Goal: Task Accomplishment & Management: Manage account settings

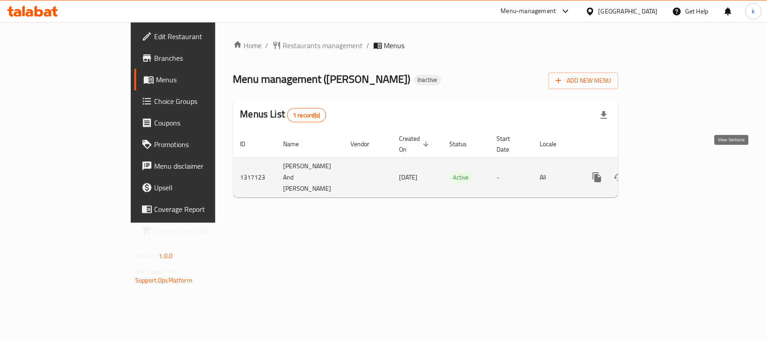
click at [666, 173] on icon "enhanced table" at bounding box center [662, 177] width 8 height 8
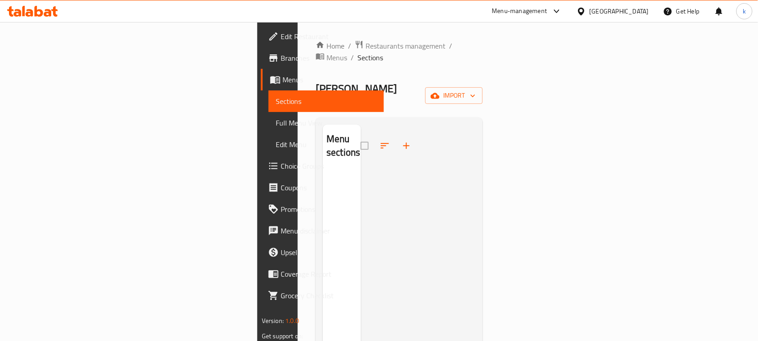
drag, startPoint x: 457, startPoint y: 176, endPoint x: 518, endPoint y: 146, distance: 67.5
click at [459, 174] on div at bounding box center [418, 294] width 115 height 341
click at [283, 79] on span "Menus" at bounding box center [330, 79] width 94 height 11
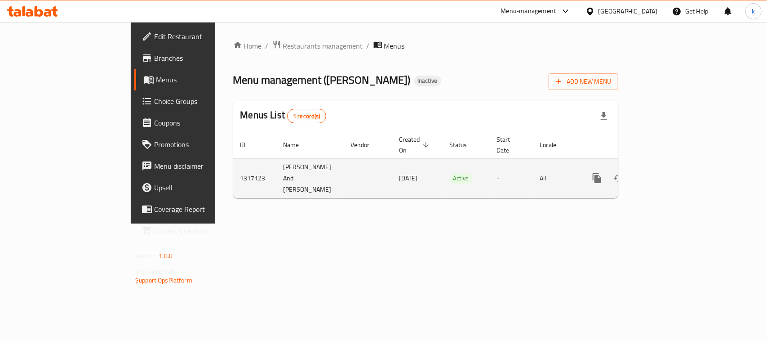
click at [666, 174] on icon "enhanced table" at bounding box center [662, 178] width 8 height 8
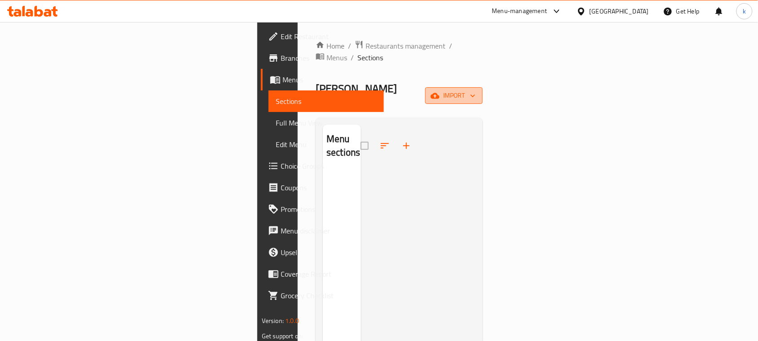
click at [476, 90] on span "import" at bounding box center [454, 95] width 43 height 11
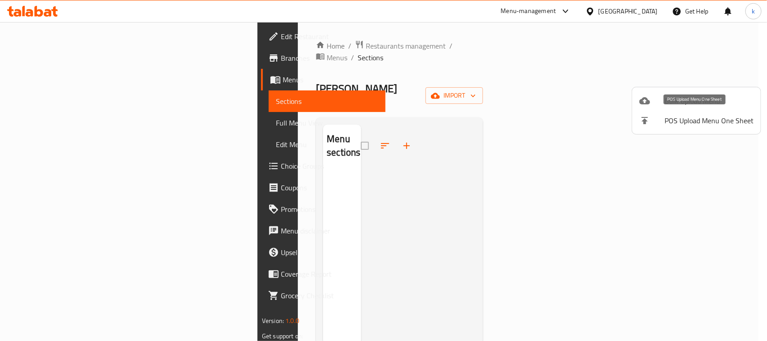
click at [659, 124] on div at bounding box center [651, 120] width 25 height 11
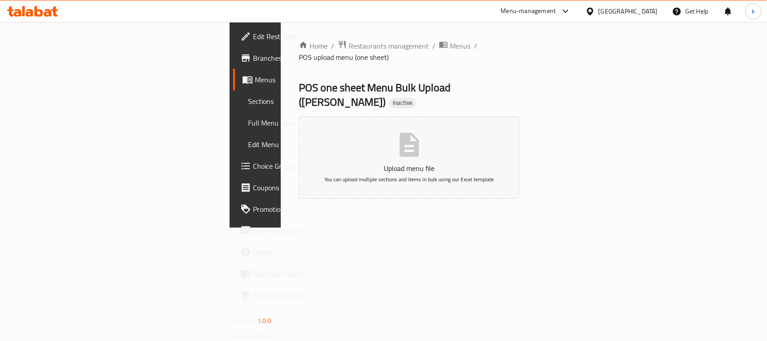
click at [255, 74] on span "Menus" at bounding box center [303, 79] width 96 height 11
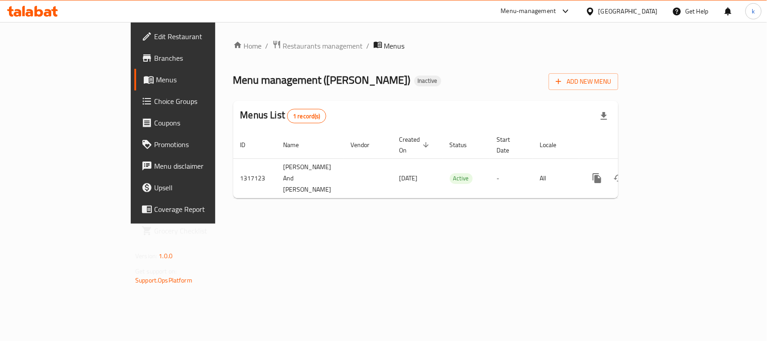
click at [156, 74] on span "Menus" at bounding box center [204, 79] width 96 height 11
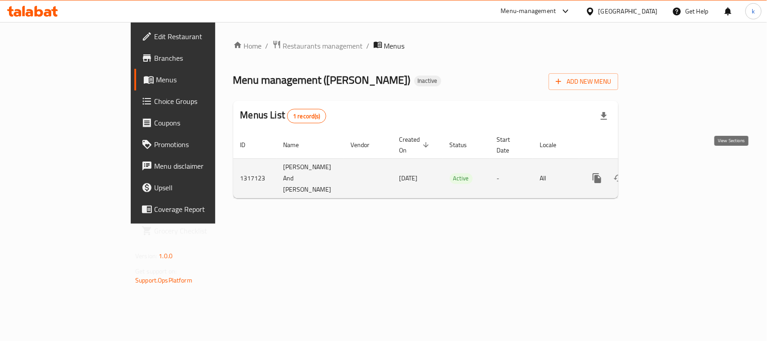
click at [667, 173] on icon "enhanced table" at bounding box center [661, 178] width 11 height 11
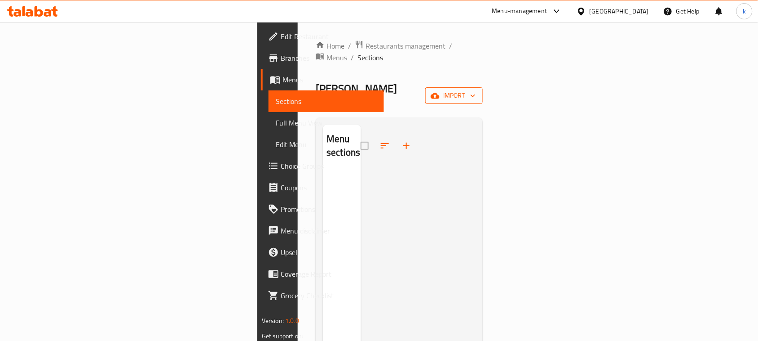
click at [476, 90] on span "import" at bounding box center [454, 95] width 43 height 11
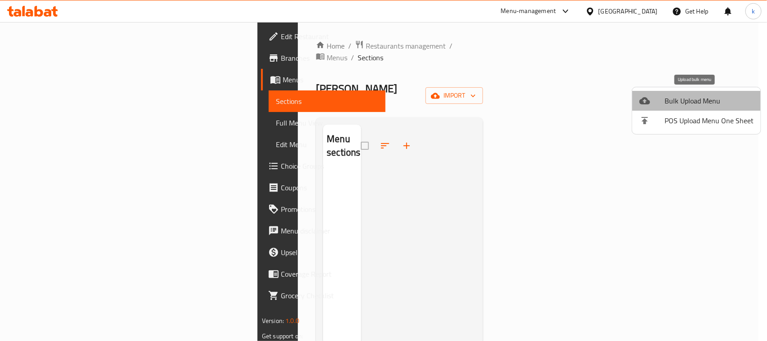
click at [701, 108] on li "Bulk Upload Menu" at bounding box center [696, 101] width 129 height 20
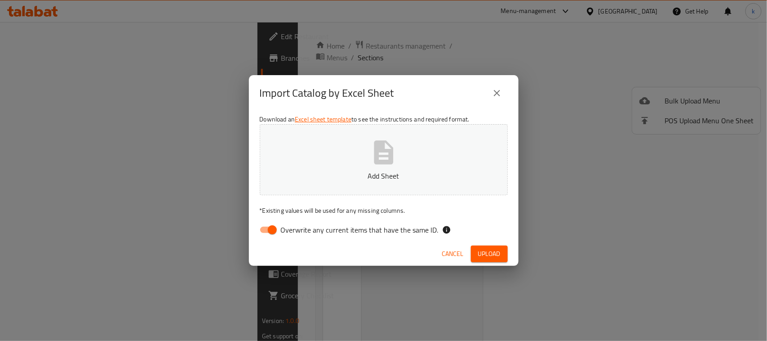
drag, startPoint x: 275, startPoint y: 228, endPoint x: 371, endPoint y: 171, distance: 111.2
click at [275, 228] on input "Overwrite any current items that have the same ID." at bounding box center [272, 229] width 51 height 17
checkbox input "false"
click at [372, 166] on button "Add Sheet" at bounding box center [384, 159] width 248 height 71
click at [489, 248] on span "Upload" at bounding box center [489, 253] width 22 height 11
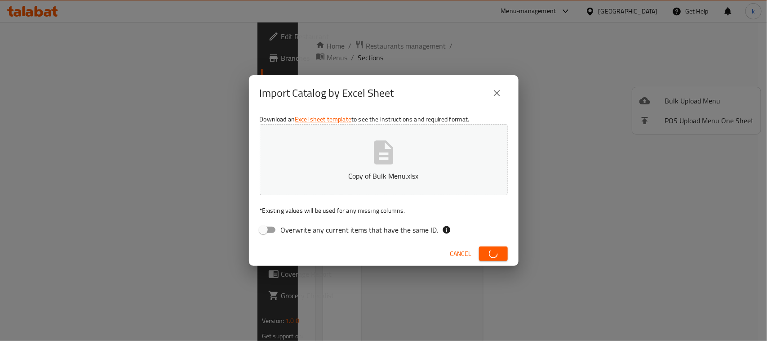
click at [497, 93] on icon "close" at bounding box center [497, 93] width 6 height 6
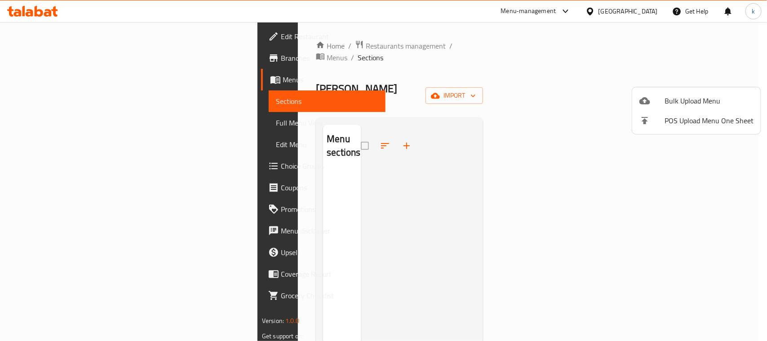
click at [497, 93] on div at bounding box center [383, 170] width 767 height 341
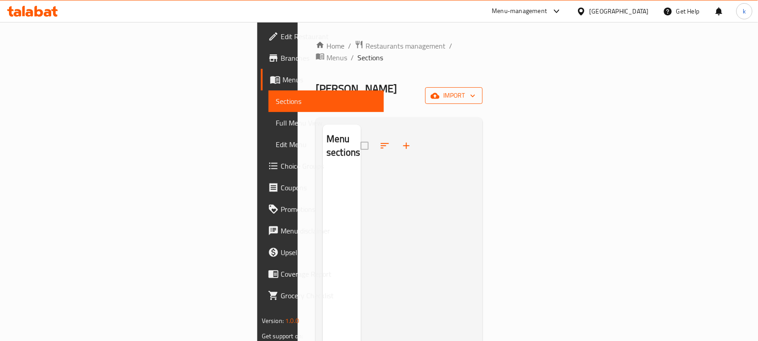
click at [476, 90] on span "import" at bounding box center [454, 95] width 43 height 11
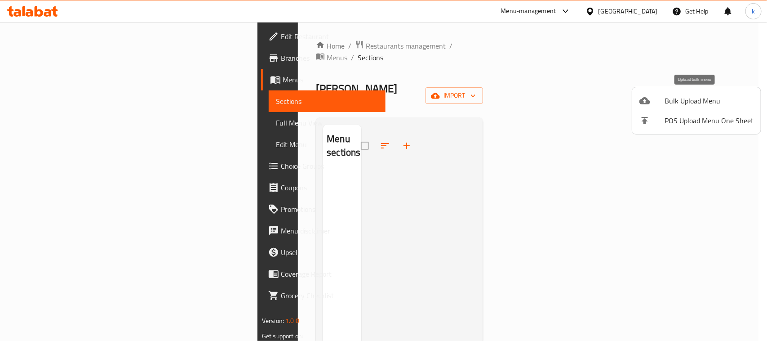
click at [667, 99] on span "Bulk Upload Menu" at bounding box center [709, 100] width 89 height 11
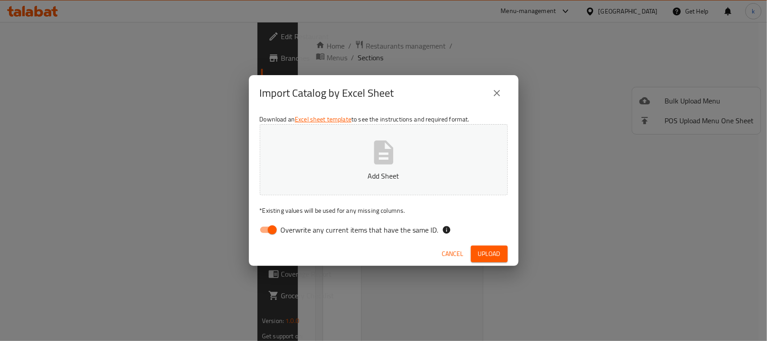
click at [264, 229] on input "Overwrite any current items that have the same ID." at bounding box center [272, 229] width 51 height 17
checkbox input "false"
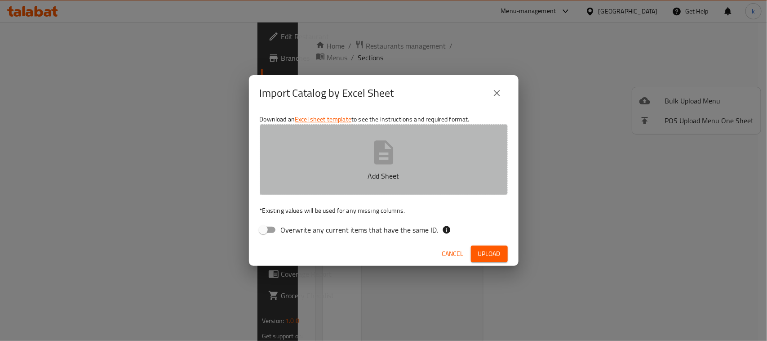
click at [344, 156] on button "Add Sheet" at bounding box center [384, 159] width 248 height 71
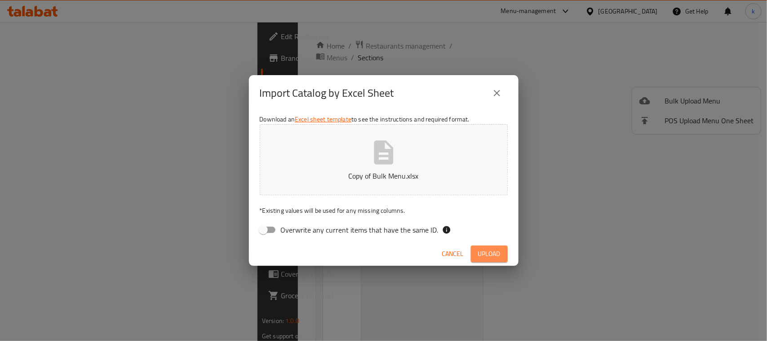
click at [491, 252] on span "Upload" at bounding box center [489, 253] width 22 height 11
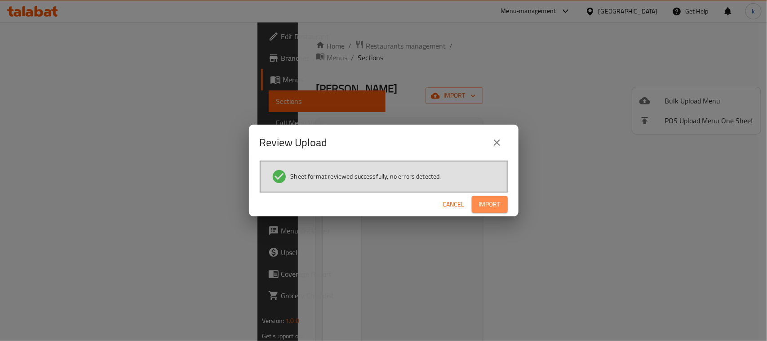
click at [479, 199] on span "Import" at bounding box center [490, 204] width 22 height 11
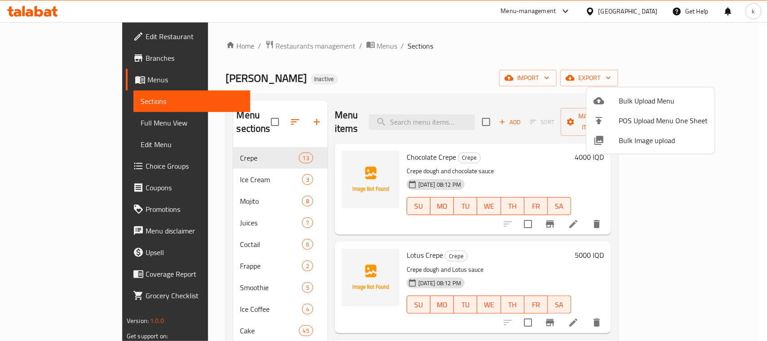
click at [222, 22] on div at bounding box center [383, 170] width 767 height 341
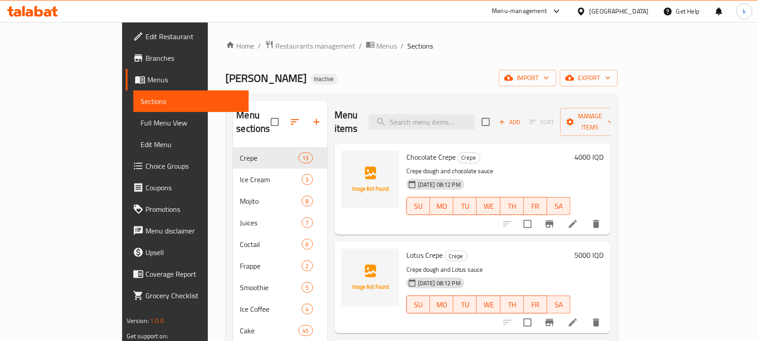
click at [365, 89] on div "Home / Restaurants management / Menus / Sections Ibn Nayef Inactive import expo…" at bounding box center [422, 244] width 393 height 408
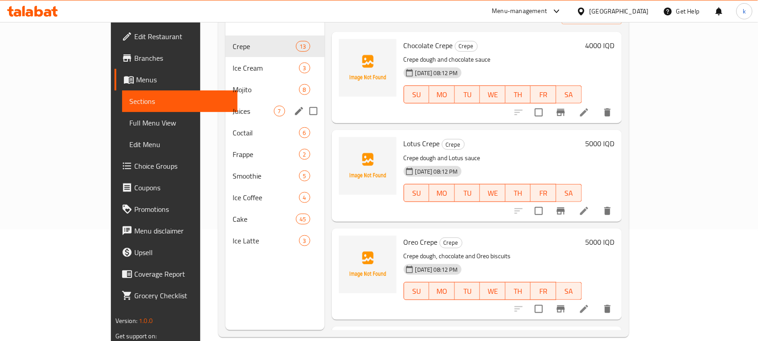
scroll to position [112, 0]
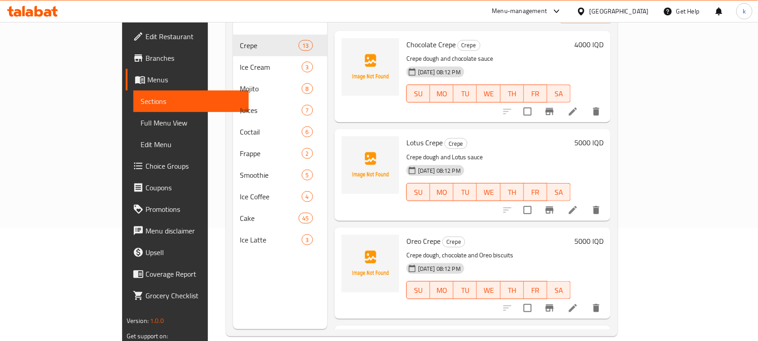
click at [533, 151] on p "Crepe dough and Lotus sauce" at bounding box center [489, 156] width 164 height 11
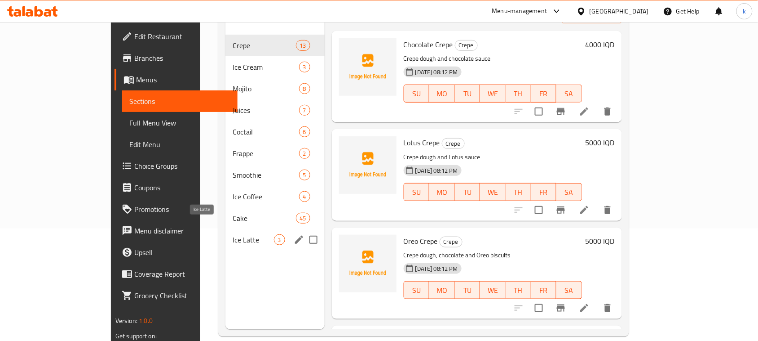
drag, startPoint x: 180, startPoint y: 230, endPoint x: 210, endPoint y: 237, distance: 31.3
click at [233, 234] on span "Ice Latte" at bounding box center [253, 239] width 41 height 11
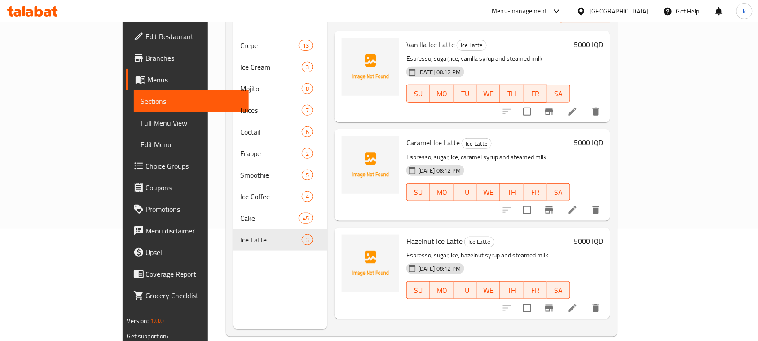
click at [523, 111] on div "Menu items Add Sort Manage items Vanilla Ice Latte Ice Latte Espresso, sugar, i…" at bounding box center [469, 158] width 283 height 341
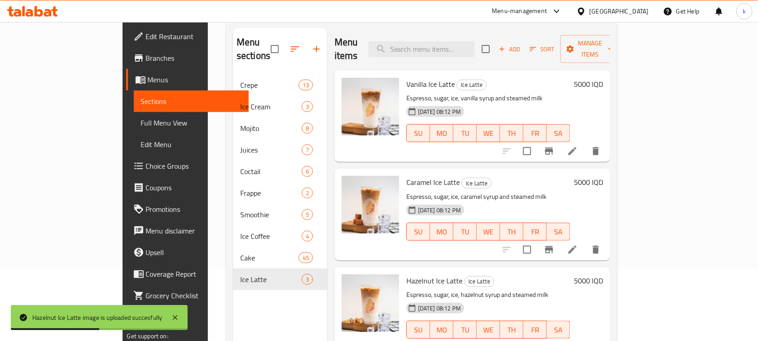
scroll to position [126, 0]
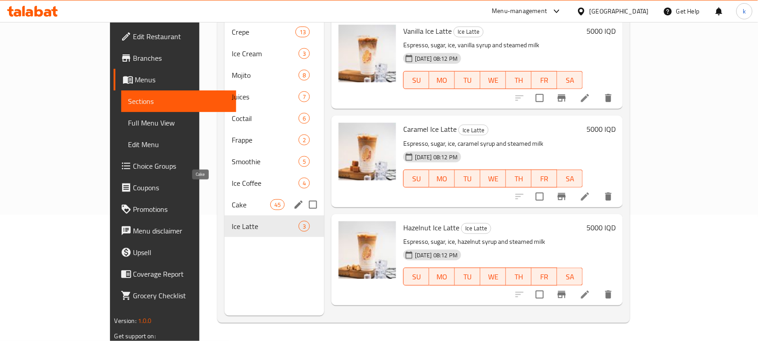
click at [232, 199] on span "Cake" at bounding box center [251, 204] width 38 height 11
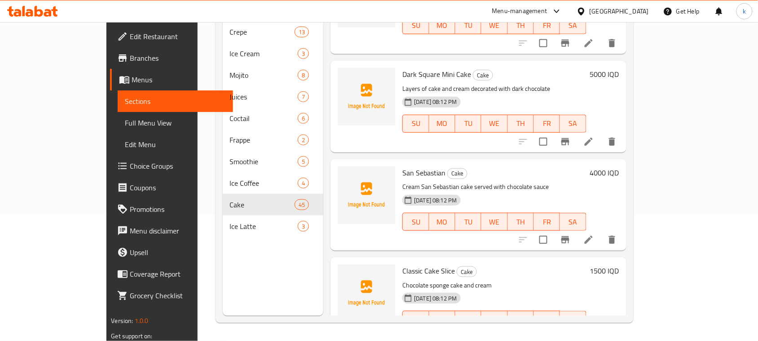
scroll to position [4083, 0]
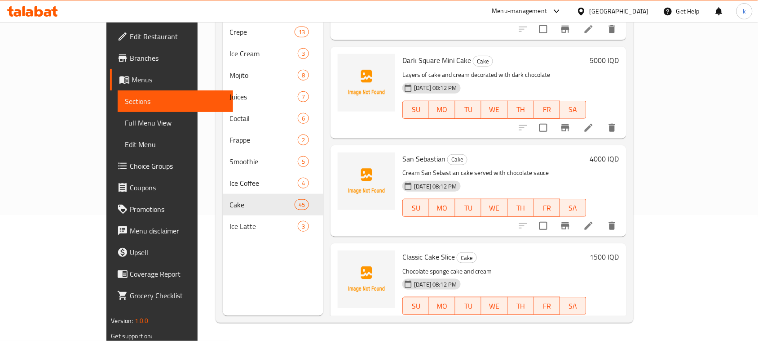
drag, startPoint x: 574, startPoint y: 234, endPoint x: 564, endPoint y: 234, distance: 10.3
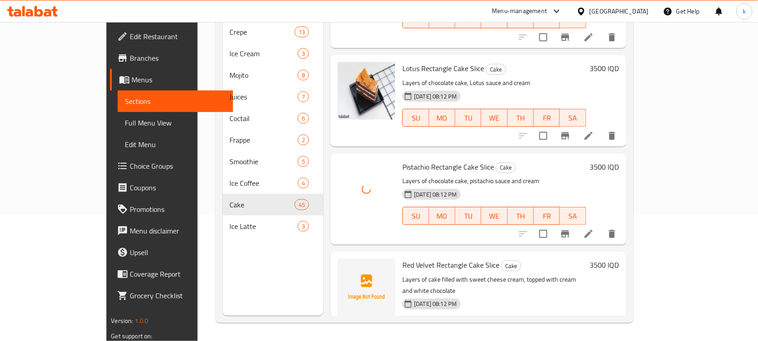
scroll to position [3297, 0]
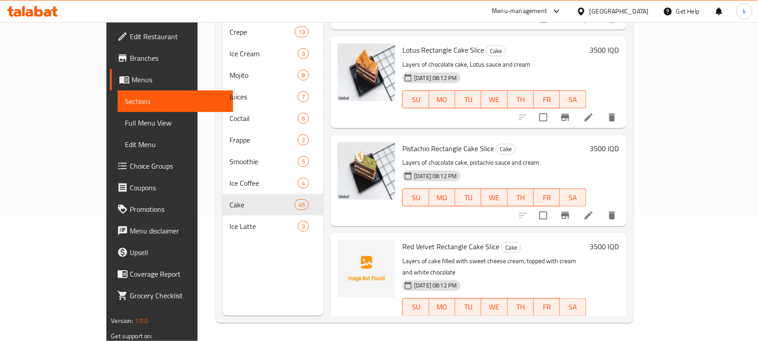
drag, startPoint x: 431, startPoint y: 7, endPoint x: 347, endPoint y: 19, distance: 85.0
click at [431, 7] on div "Menu-management Iraq Get Help k" at bounding box center [379, 11] width 758 height 22
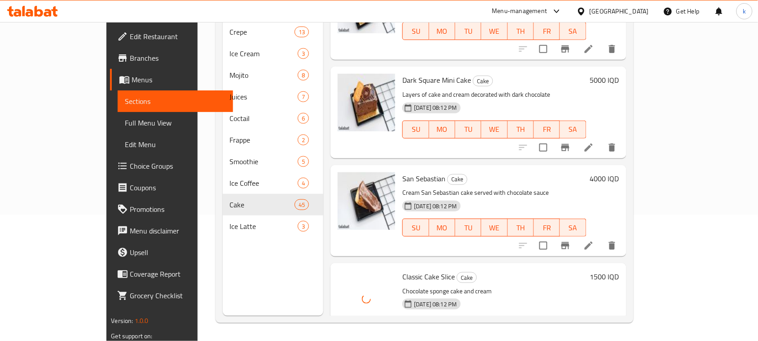
scroll to position [4083, 0]
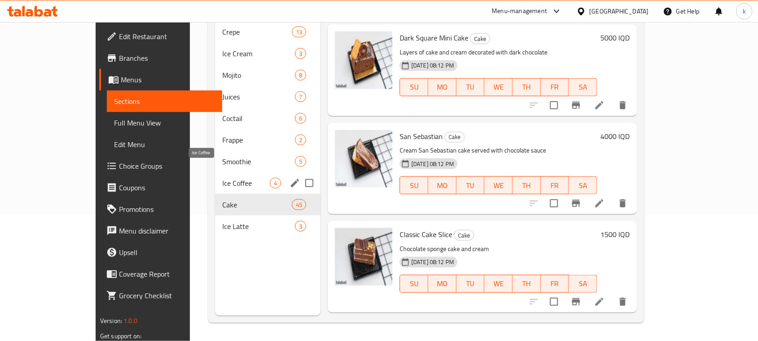
drag, startPoint x: 183, startPoint y: 168, endPoint x: 270, endPoint y: 317, distance: 171.6
click at [222, 177] on span "Ice Coffee" at bounding box center [246, 182] width 48 height 11
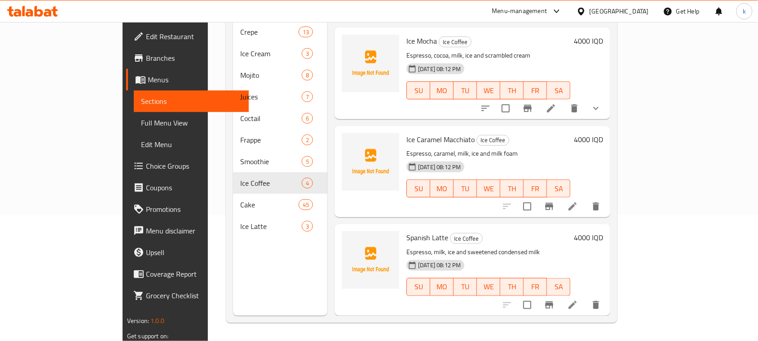
scroll to position [74, 0]
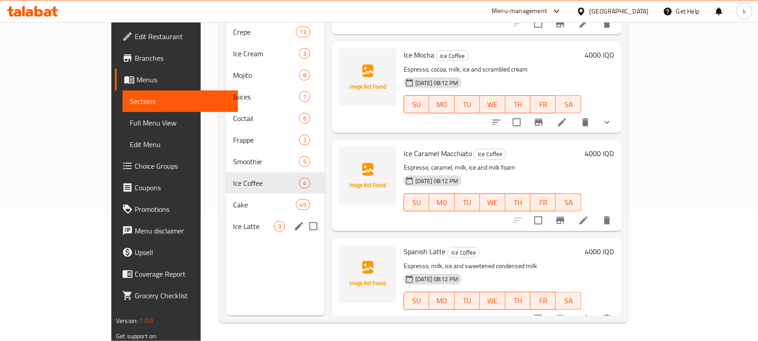
click at [226, 218] on div "Ice Latte 3" at bounding box center [275, 226] width 99 height 22
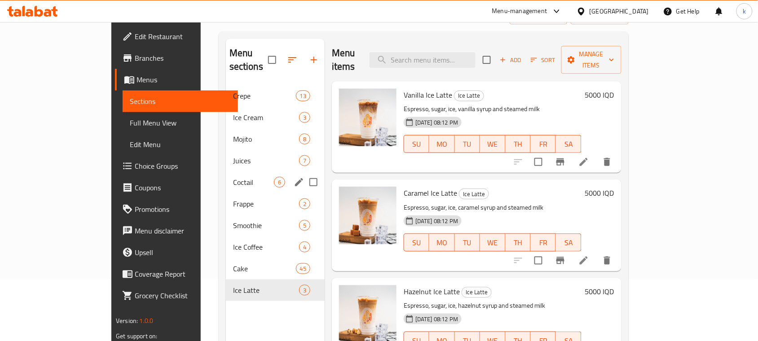
scroll to position [126, 0]
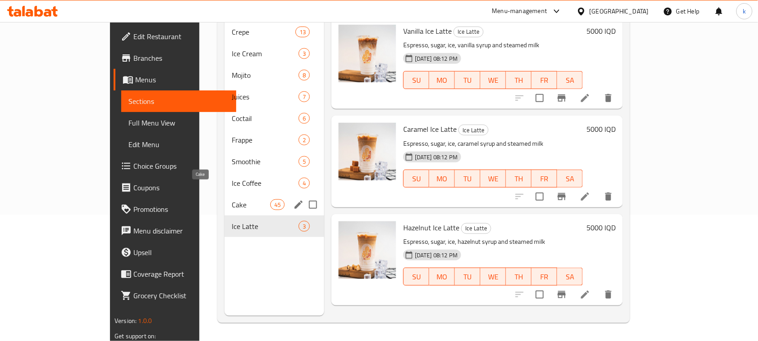
click at [232, 199] on span "Cake" at bounding box center [251, 204] width 38 height 11
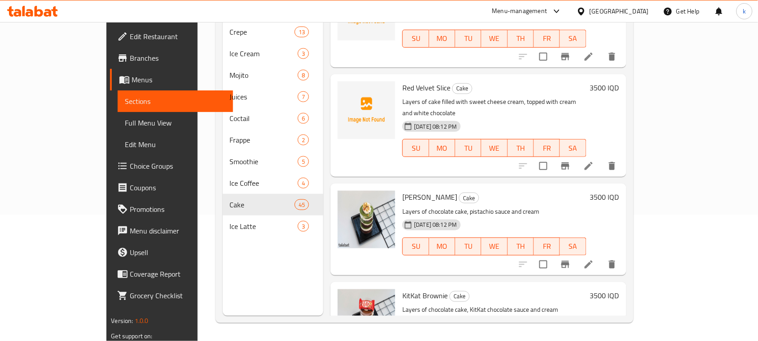
scroll to position [2415, 0]
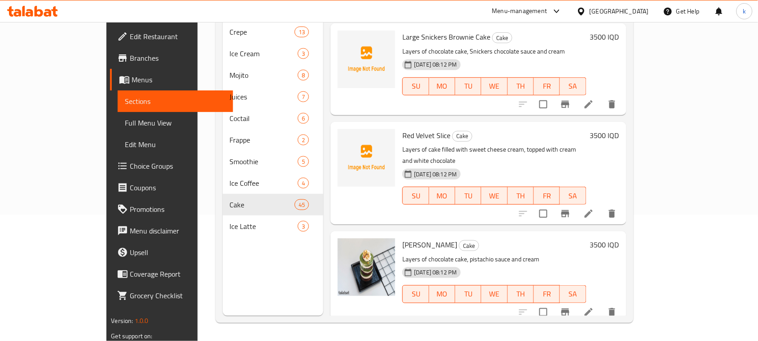
click at [524, 124] on div "Menu items Add Sort Manage items Cake Slice Cake Layers of cake mahshi with cre…" at bounding box center [475, 145] width 303 height 341
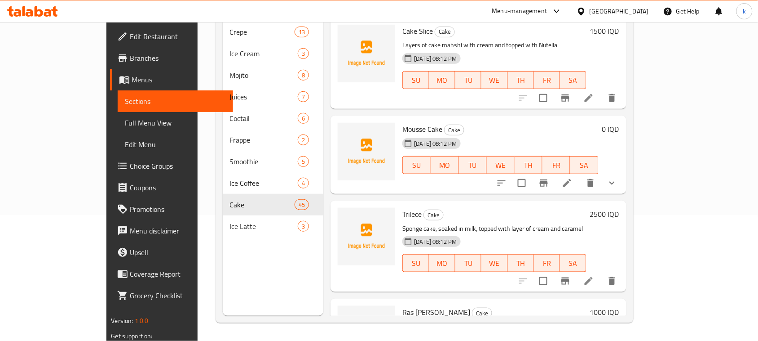
scroll to position [0, 0]
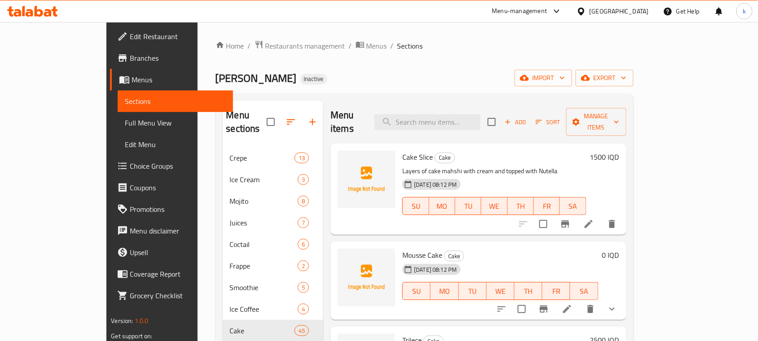
click at [542, 248] on h6 "Mousse Cake Cake" at bounding box center [501, 254] width 196 height 13
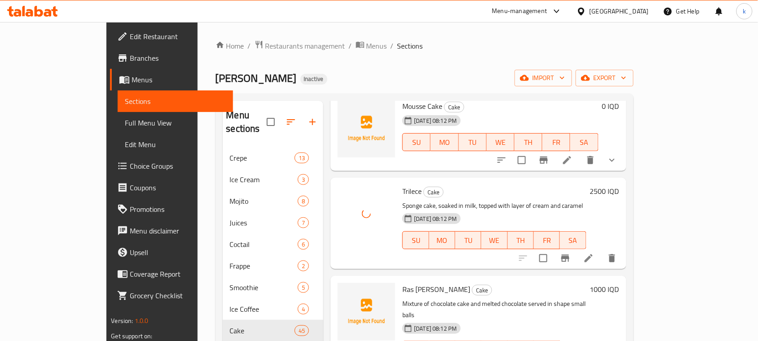
scroll to position [168, 0]
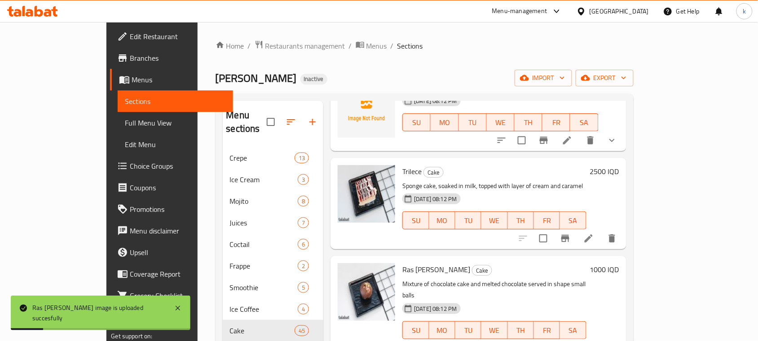
click at [400, 52] on ol "Home / Restaurants management / Menus / Sections" at bounding box center [425, 46] width 418 height 12
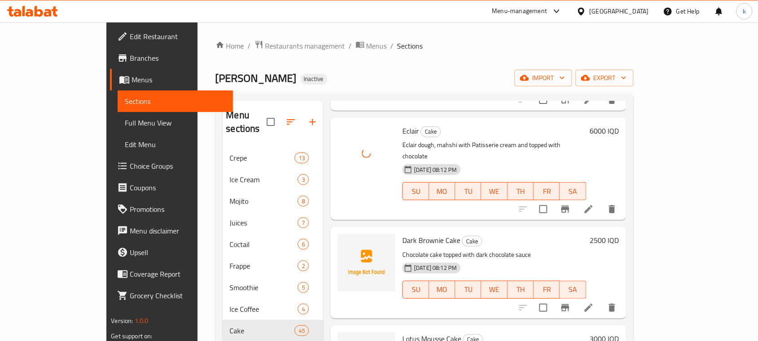
scroll to position [449, 0]
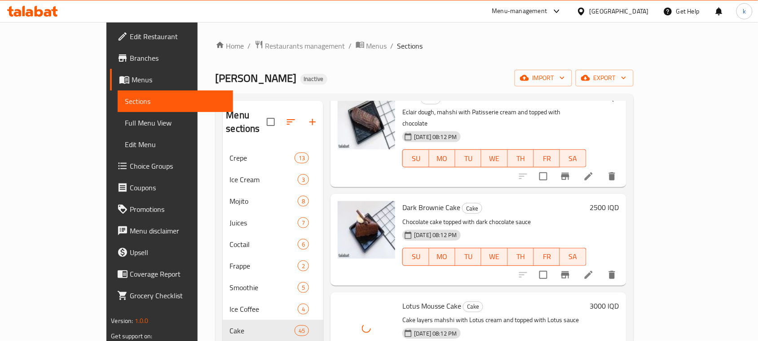
click at [361, 64] on div "Home / Restaurants management / Menus / Sections Ibn Nayef Inactive import expo…" at bounding box center [425, 244] width 418 height 408
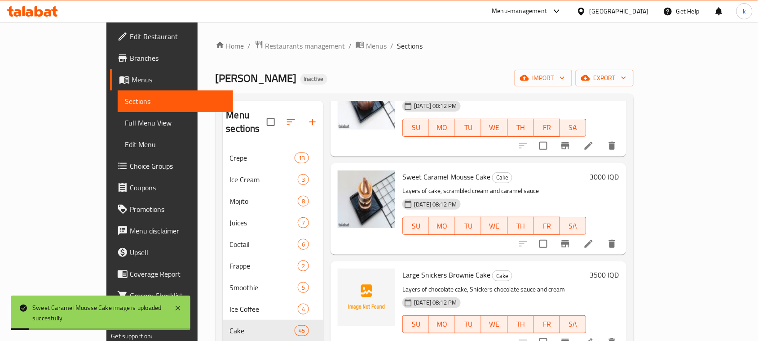
scroll to position [2303, 0]
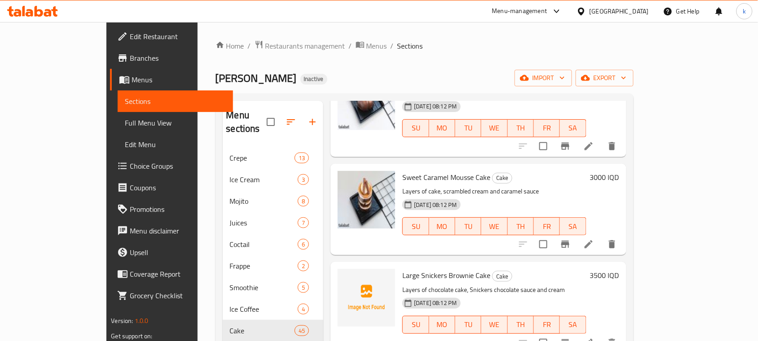
click at [548, 284] on p "Layers of chocolate cake, Snickers chocolate sauce and cream" at bounding box center [495, 289] width 184 height 11
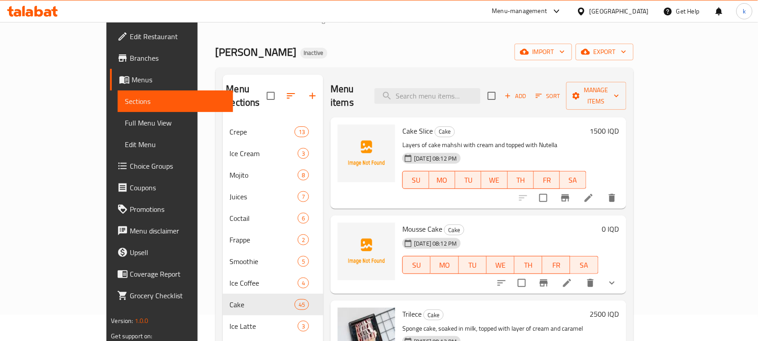
scroll to position [0, 0]
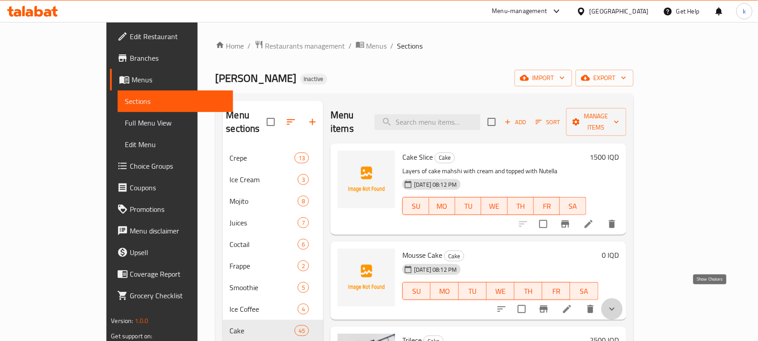
click at [618, 303] on icon "show more" at bounding box center [612, 308] width 11 height 11
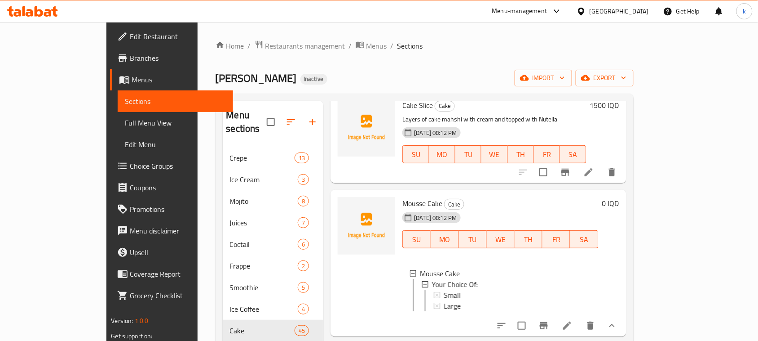
scroll to position [112, 0]
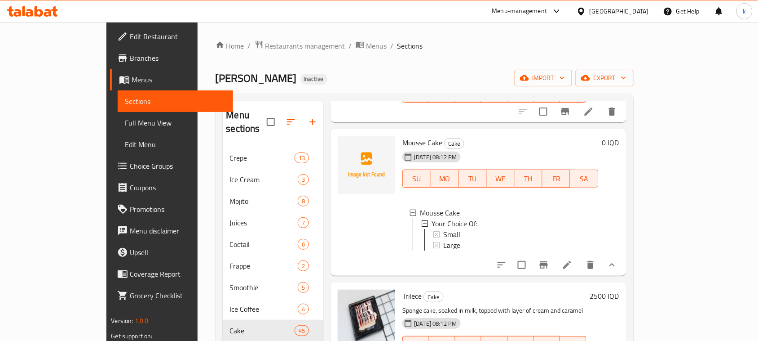
click at [439, 59] on div "Home / Restaurants management / Menus / Sections Ibn Nayef Inactive import expo…" at bounding box center [425, 244] width 418 height 408
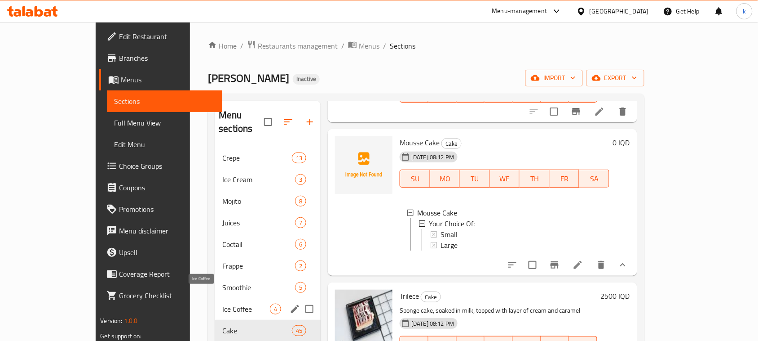
drag, startPoint x: 195, startPoint y: 291, endPoint x: 230, endPoint y: 338, distance: 58.5
click at [222, 303] on span "Ice Coffee" at bounding box center [246, 308] width 48 height 11
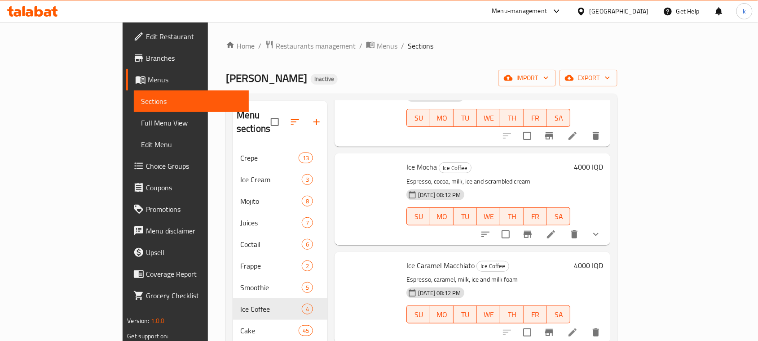
scroll to position [74, 0]
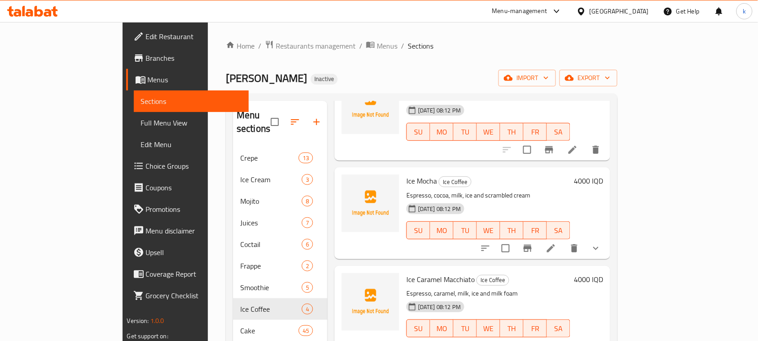
click at [349, 60] on div "Home / Restaurants management / Menus / Sections Ibn Nayef Inactive import expo…" at bounding box center [422, 244] width 392 height 408
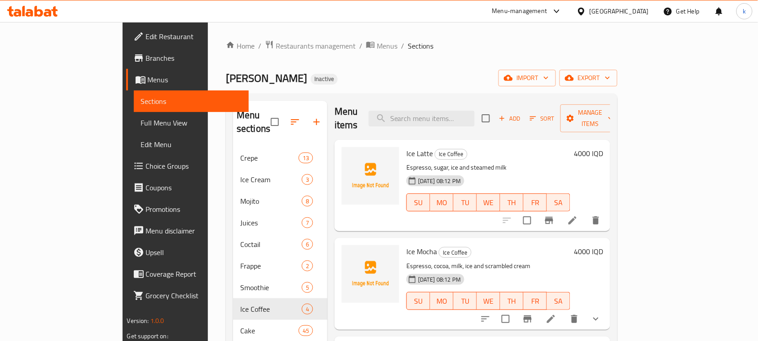
scroll to position [0, 0]
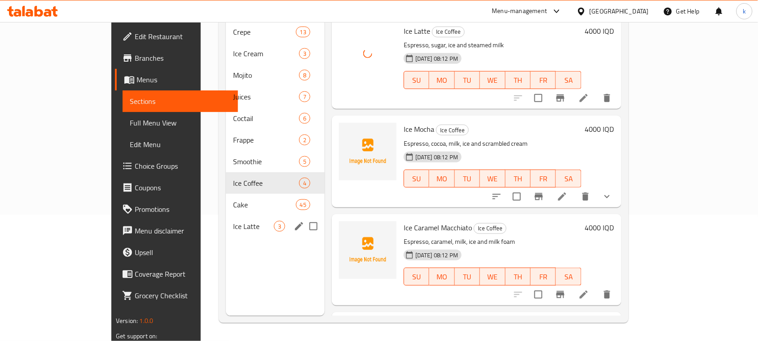
click at [233, 221] on span "Ice Latte" at bounding box center [253, 226] width 41 height 11
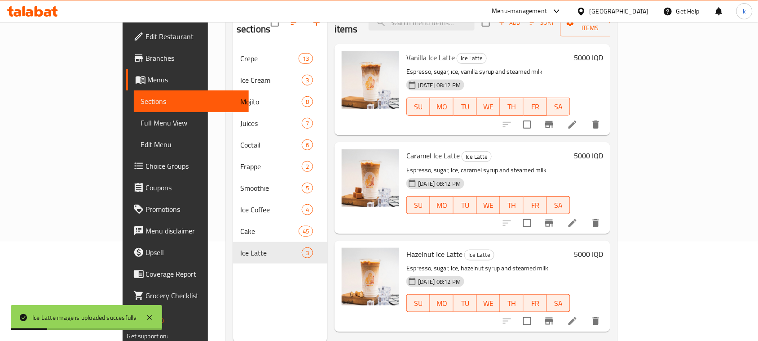
scroll to position [112, 0]
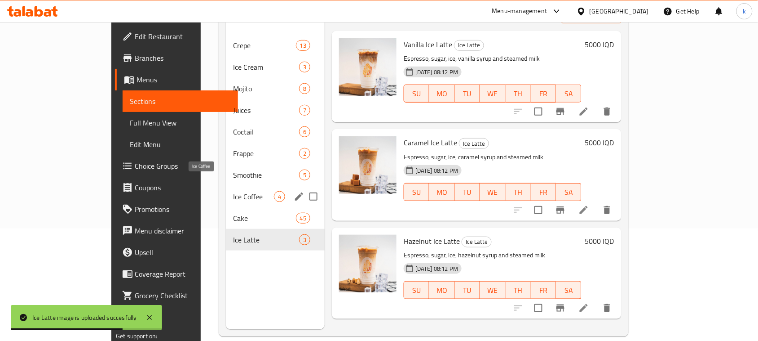
click at [233, 191] on span "Ice Coffee" at bounding box center [253, 196] width 41 height 11
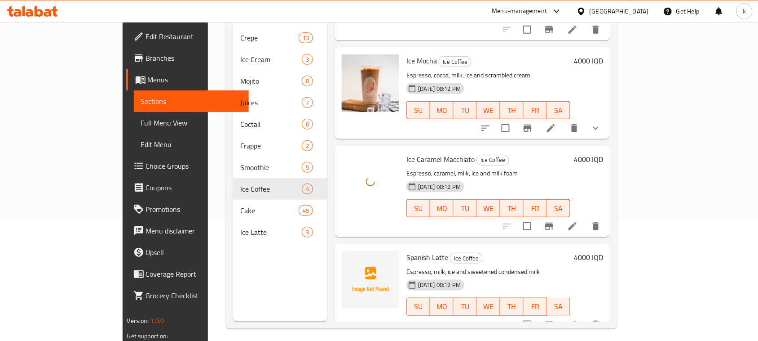
scroll to position [126, 0]
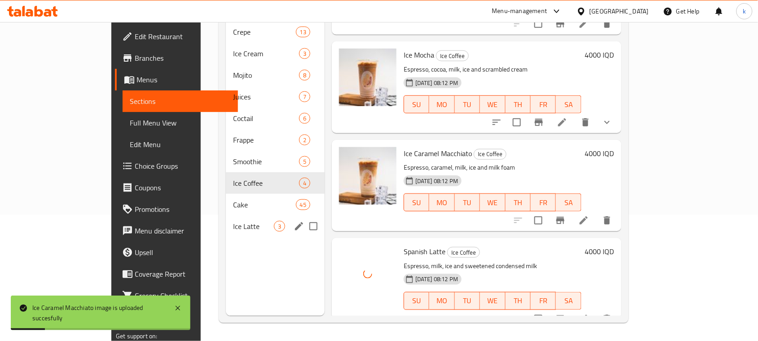
click at [233, 221] on span "Ice Latte" at bounding box center [253, 226] width 41 height 11
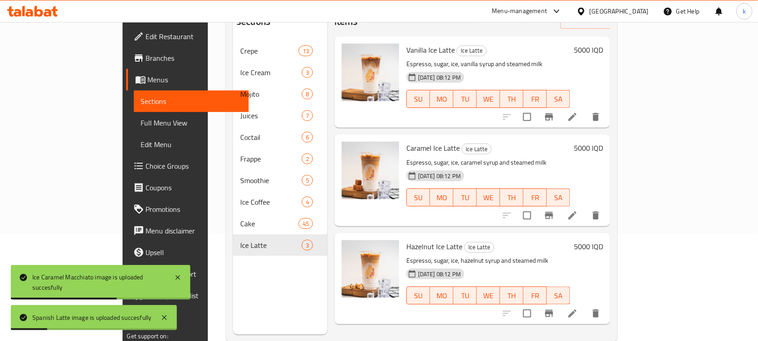
scroll to position [126, 0]
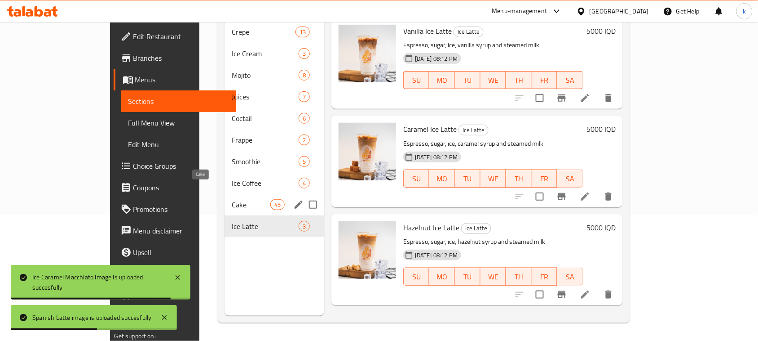
click at [232, 199] on span "Cake" at bounding box center [251, 204] width 38 height 11
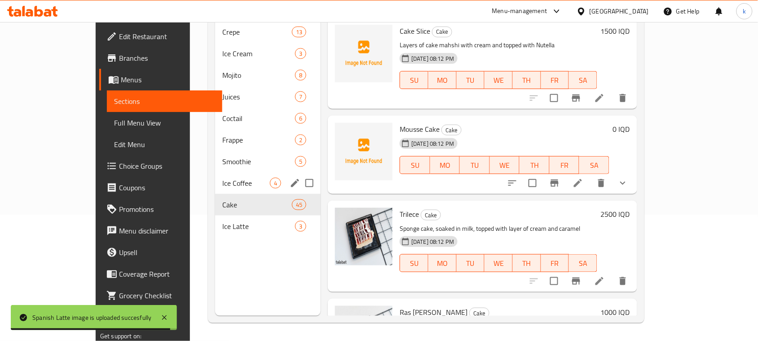
click at [215, 172] on div "Ice Coffee 4" at bounding box center [268, 183] width 106 height 22
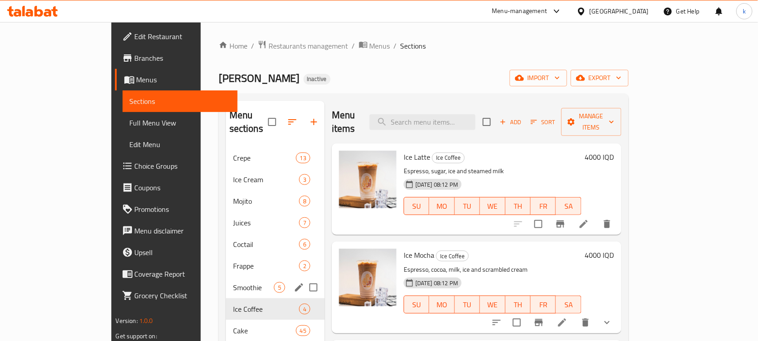
click at [226, 276] on div "Smoothie 5" at bounding box center [275, 287] width 99 height 22
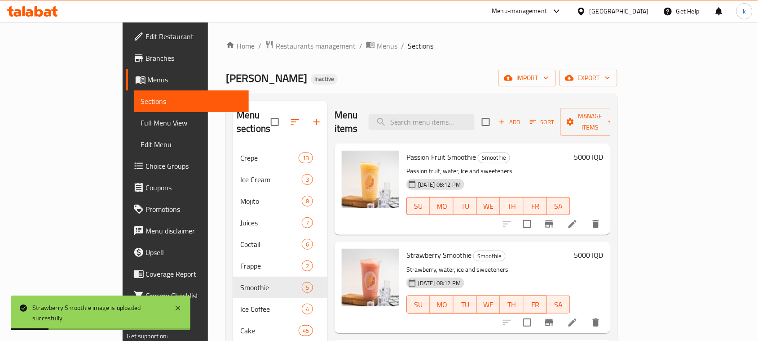
click at [373, 106] on div "Menu items Add Sort Manage items" at bounding box center [473, 122] width 276 height 43
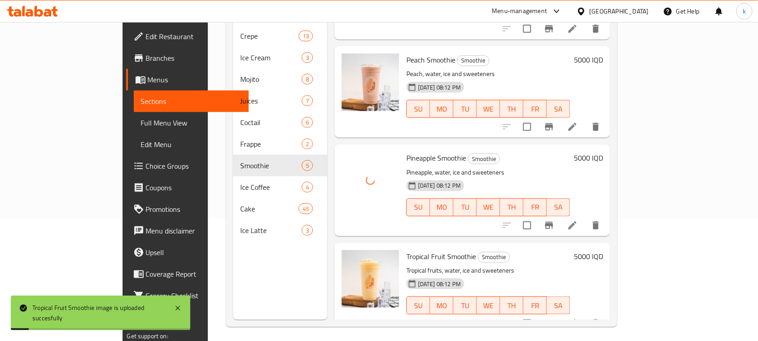
scroll to position [126, 0]
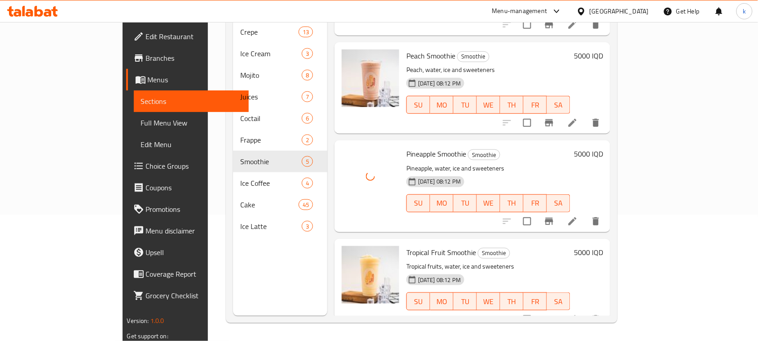
click at [529, 163] on p "Pineapple, water, ice and sweeteners" at bounding box center [489, 168] width 164 height 11
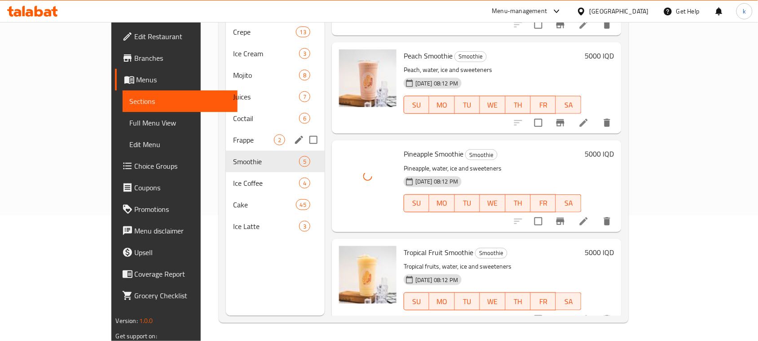
click at [233, 134] on span "Frappe" at bounding box center [253, 139] width 41 height 11
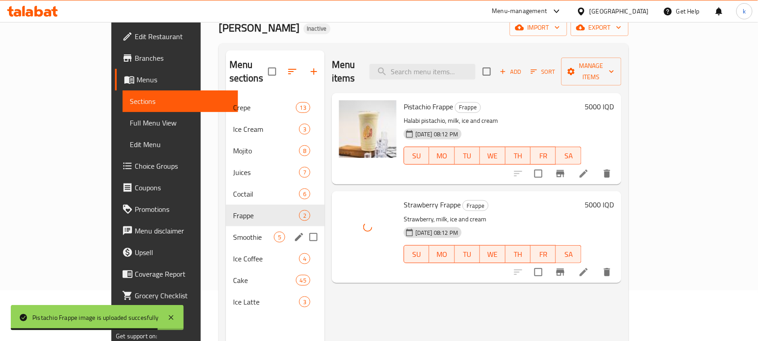
scroll to position [70, 0]
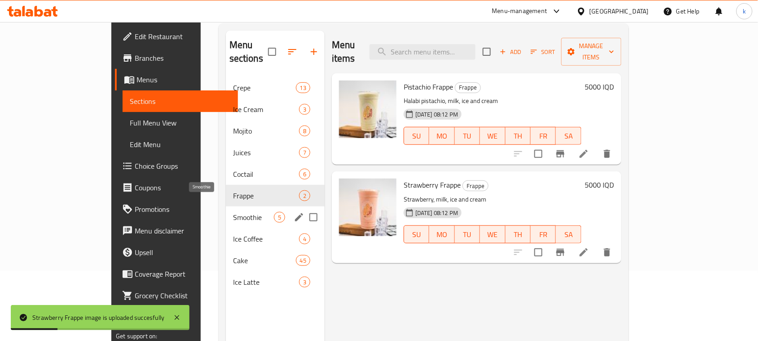
click at [233, 212] on span "Smoothie" at bounding box center [253, 217] width 41 height 11
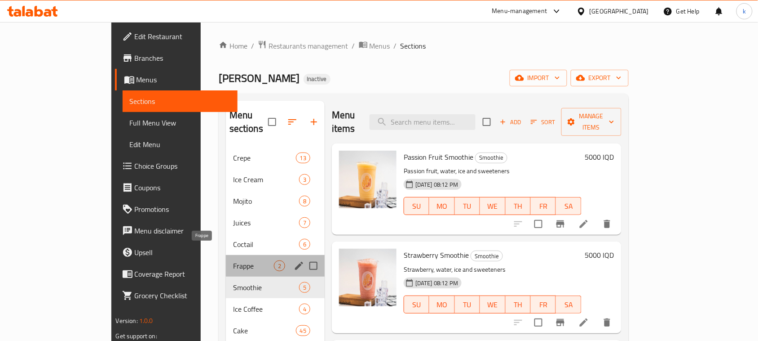
click at [233, 260] on span "Frappe" at bounding box center [253, 265] width 41 height 11
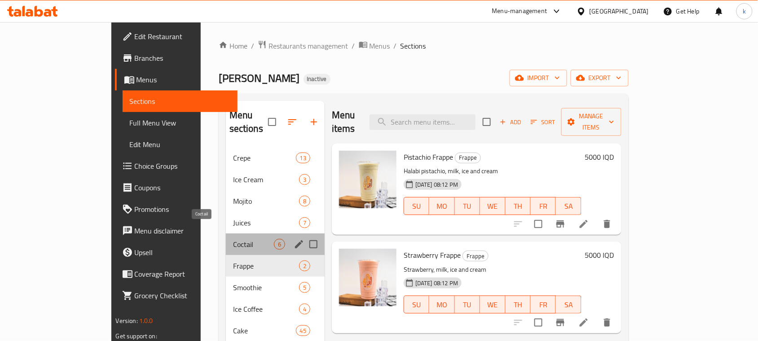
click at [233, 239] on span "Coctail" at bounding box center [253, 244] width 41 height 11
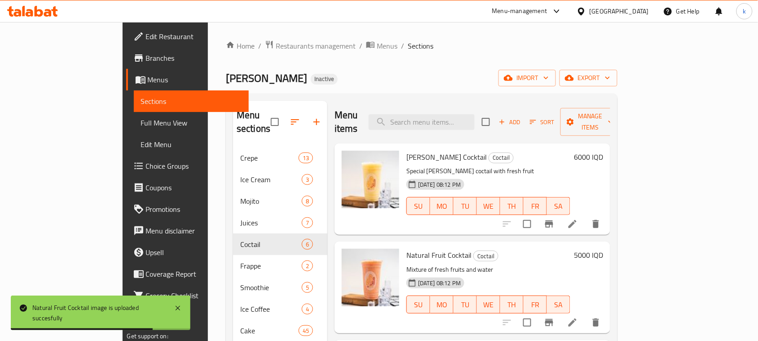
click at [359, 82] on div "Ibn Nayef Inactive import export" at bounding box center [422, 78] width 392 height 17
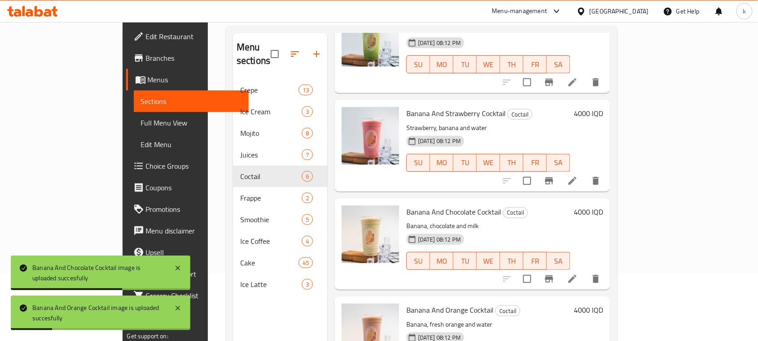
scroll to position [126, 0]
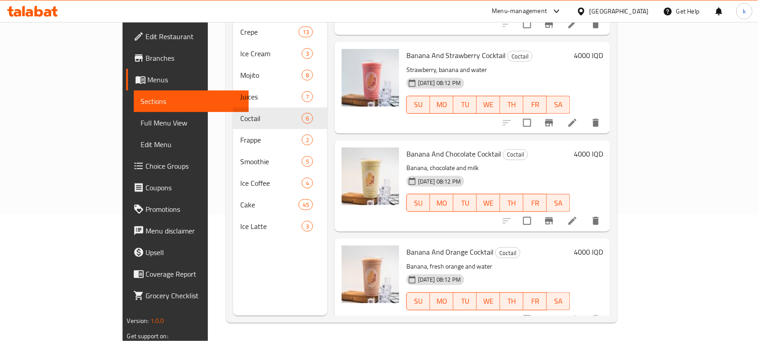
click at [501, 64] on p "Strawberry, banana and water" at bounding box center [489, 69] width 164 height 11
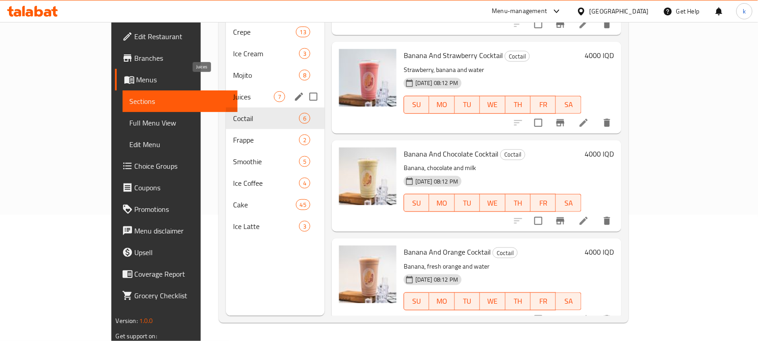
click at [233, 91] on span "Juices" at bounding box center [253, 96] width 41 height 11
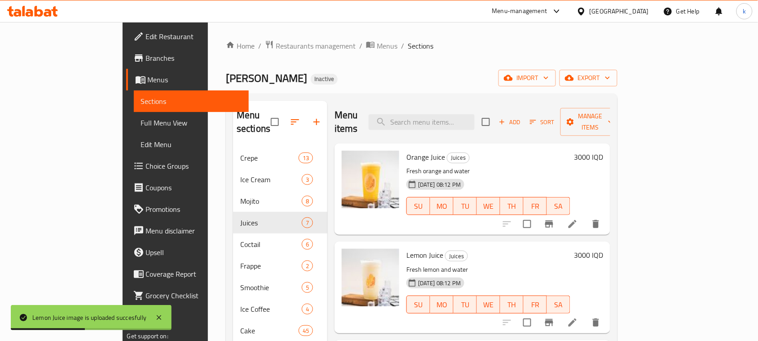
click at [346, 98] on div "Menu sections Crepe 13 Ice Cream 3 Mojito 8 Juices 7 Coctail 6 Frappe 2 Smoothi…" at bounding box center [422, 270] width 392 height 355
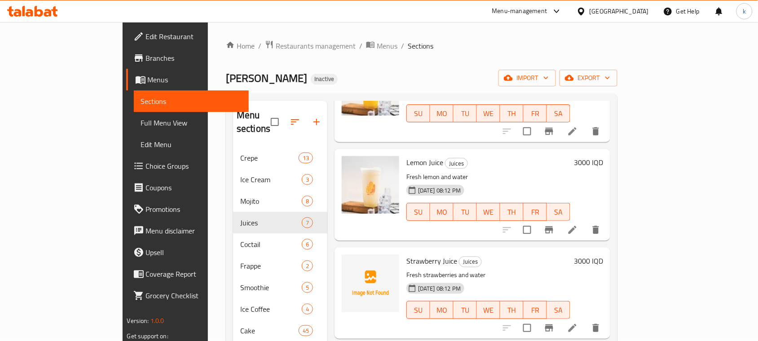
scroll to position [112, 0]
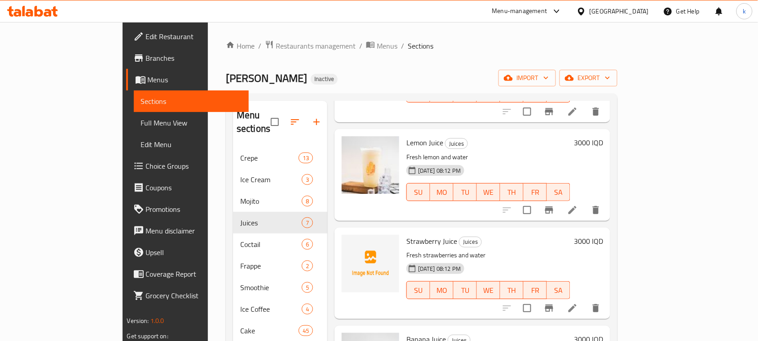
click at [362, 40] on ol "Home / Restaurants management / Menus / Sections" at bounding box center [422, 46] width 392 height 12
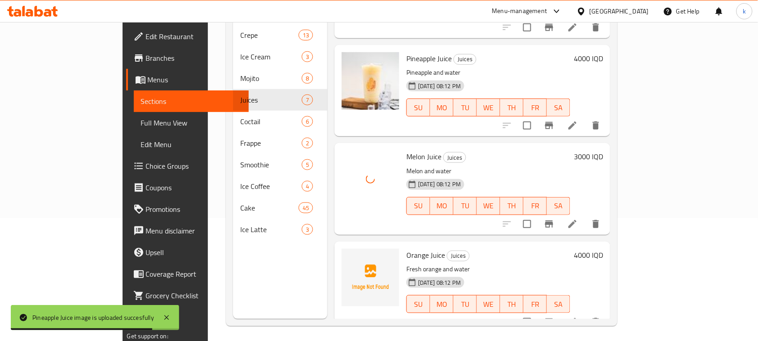
scroll to position [126, 0]
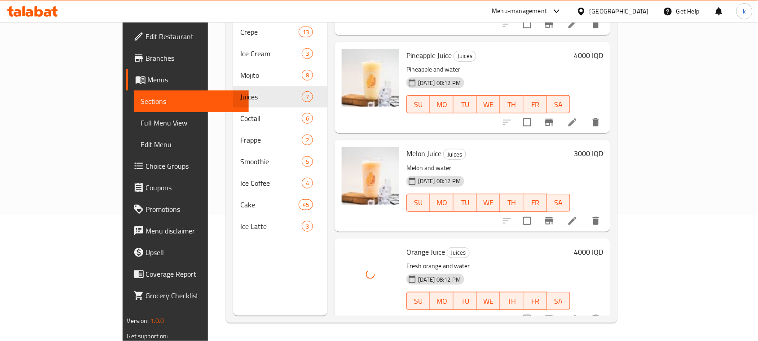
click at [535, 245] on h6 "Orange Juice Juices" at bounding box center [489, 251] width 164 height 13
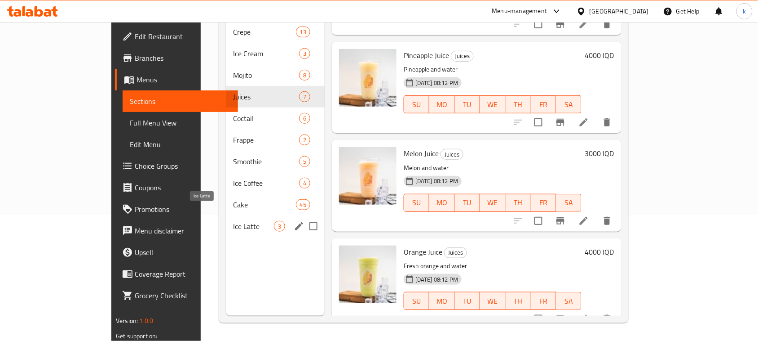
click at [226, 215] on div "Ice Latte 3" at bounding box center [275, 226] width 99 height 22
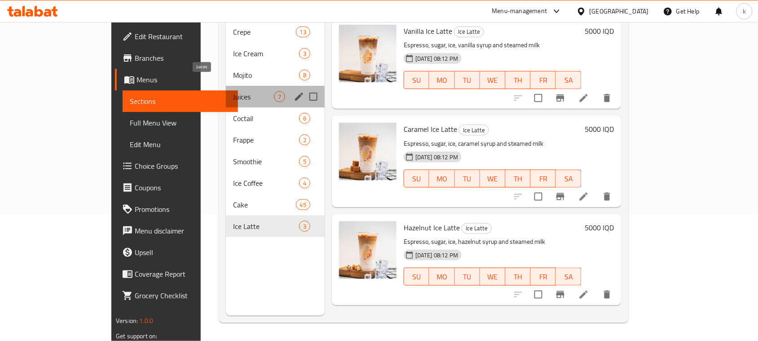
click at [233, 91] on span "Juices" at bounding box center [253, 96] width 41 height 11
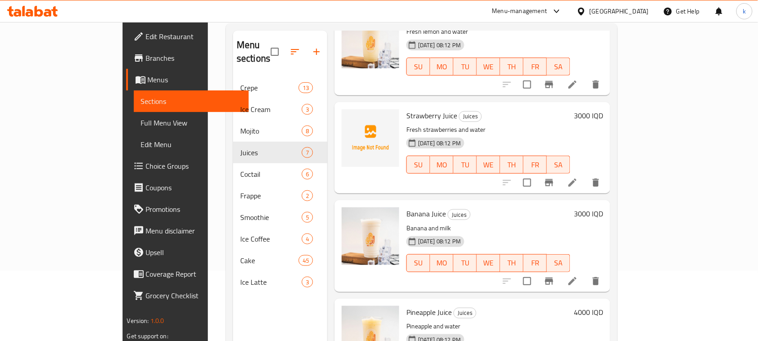
scroll to position [225, 0]
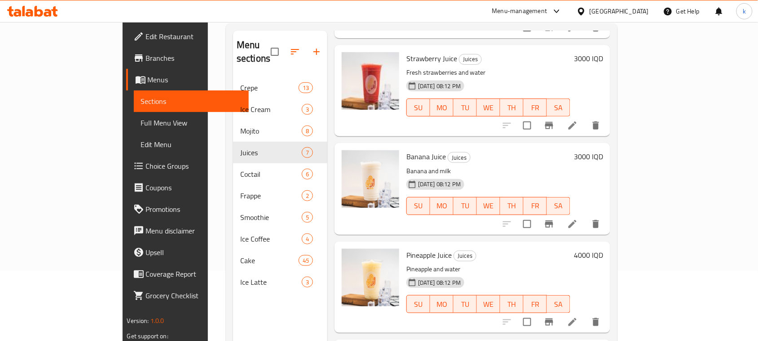
click at [383, 16] on div "Menu-management Iraq Get Help k" at bounding box center [379, 11] width 758 height 22
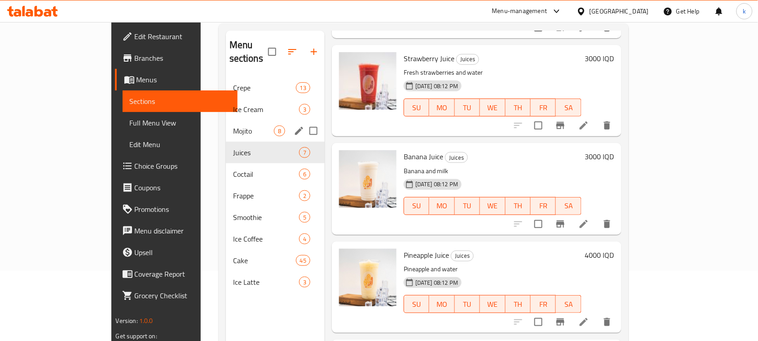
click at [233, 125] on span "Mojito" at bounding box center [253, 130] width 41 height 11
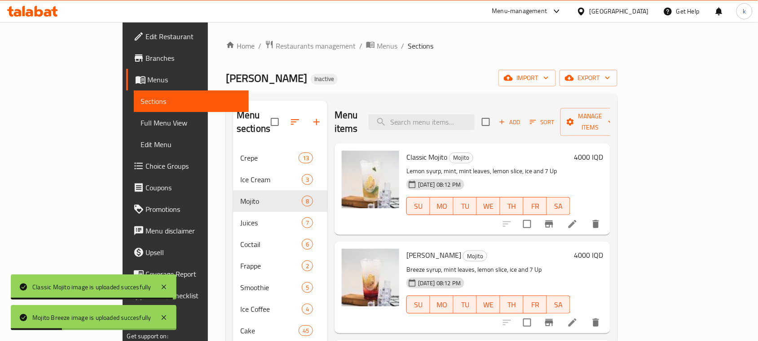
click at [346, 64] on div "Home / Restaurants management / Menus / Sections Ibn Nayef Inactive import expo…" at bounding box center [422, 244] width 392 height 408
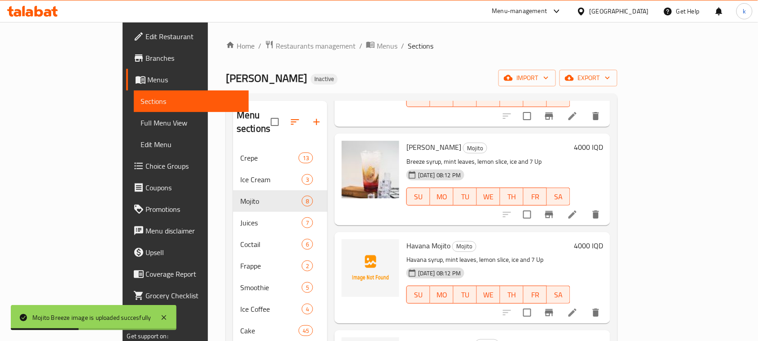
scroll to position [112, 0]
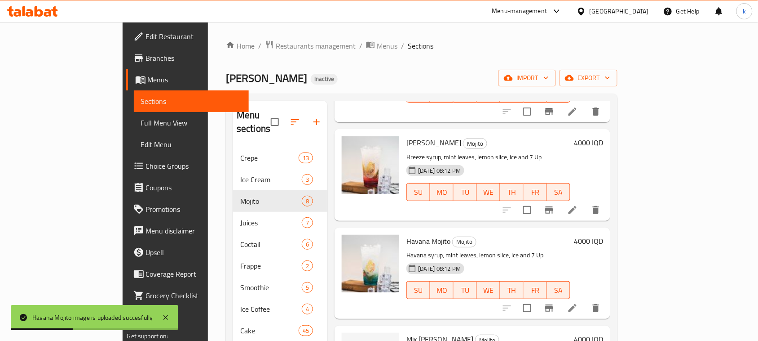
click at [403, 67] on div "Home / Restaurants management / Menus / Sections Ibn Nayef Inactive import expo…" at bounding box center [422, 244] width 392 height 408
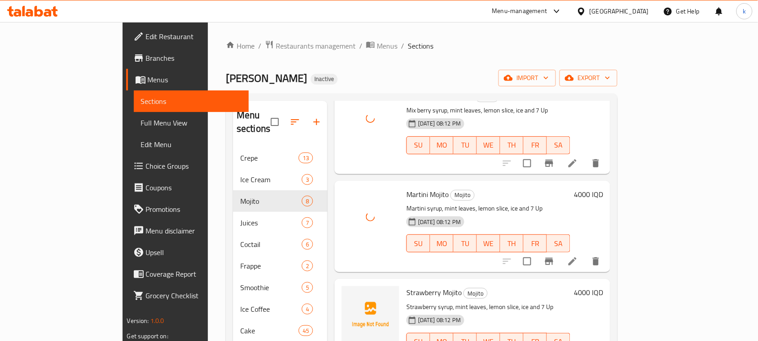
scroll to position [393, 0]
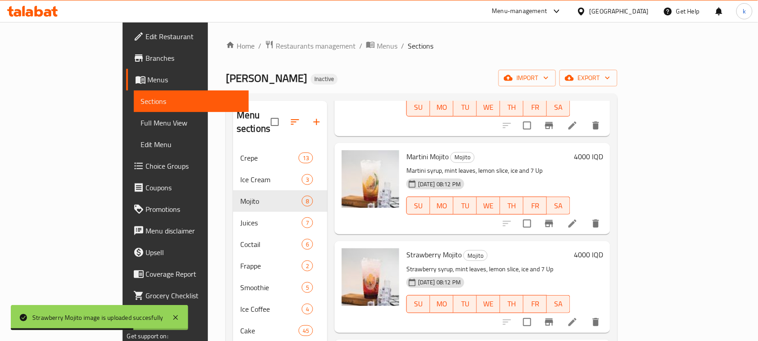
click at [598, 225] on div "Menu items Add Sort Manage items Classic Mojito Mojito Lemon syurp, mint, mint …" at bounding box center [469, 271] width 283 height 341
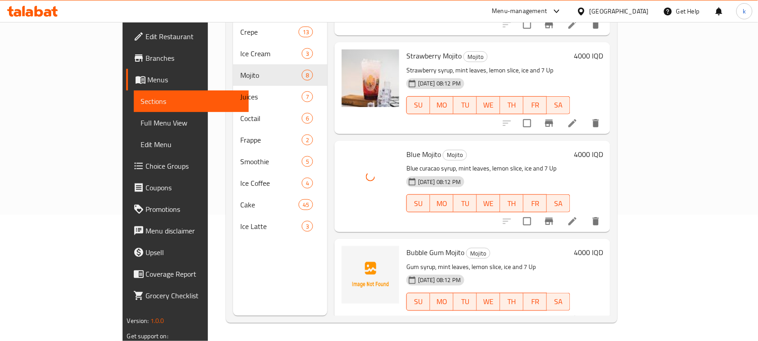
scroll to position [126, 0]
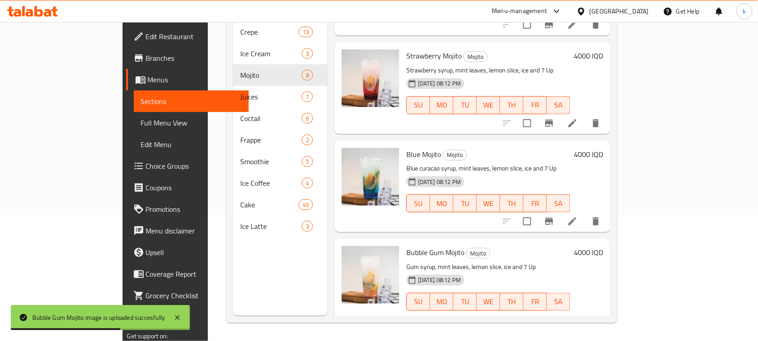
click at [533, 208] on div "Blue Mojito Mojito Blue curacao syrup, mint leaves, lemon slice, ice and 7 Up 1…" at bounding box center [488, 186] width 171 height 84
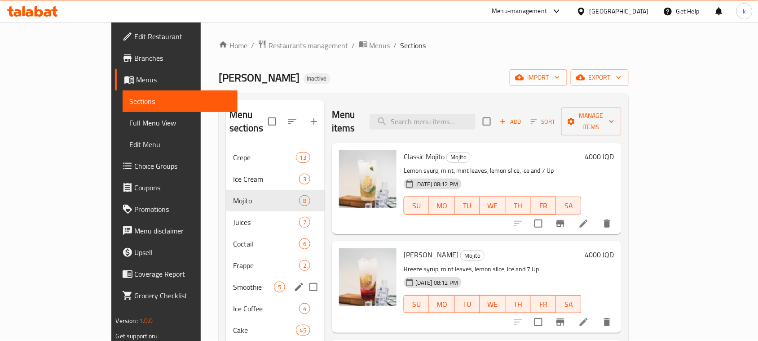
scroll to position [0, 0]
click at [233, 174] on span "Ice Cream" at bounding box center [253, 179] width 41 height 11
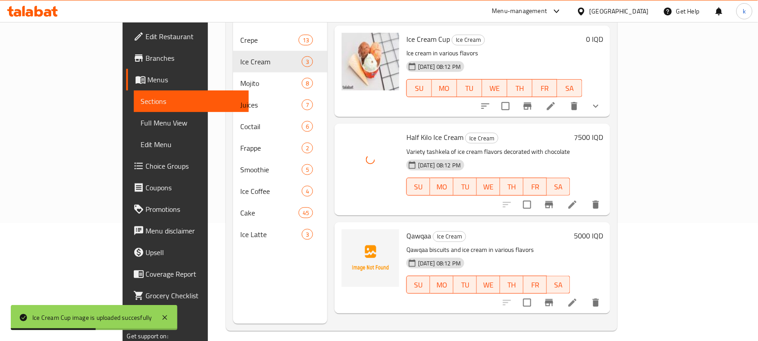
scroll to position [126, 0]
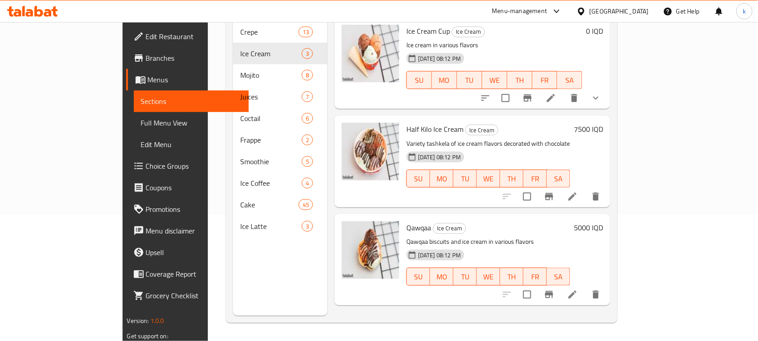
click at [554, 138] on p "Variety tashkela of ice cream flavors decorated with chocolate" at bounding box center [489, 143] width 164 height 11
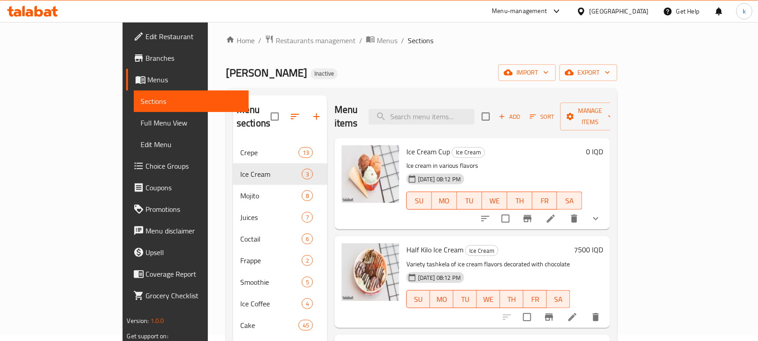
scroll to position [0, 0]
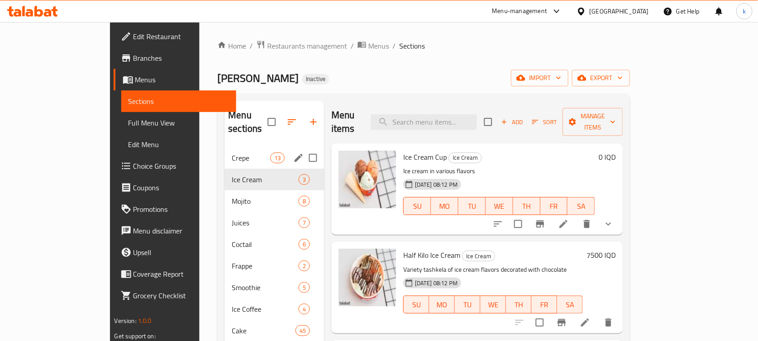
click at [225, 147] on div "Crepe 13" at bounding box center [275, 158] width 100 height 22
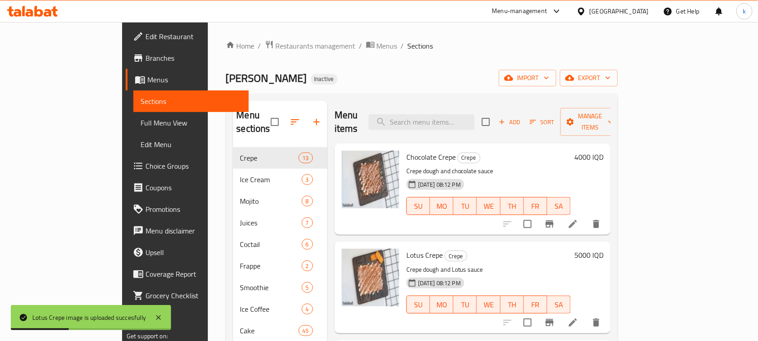
click at [420, 54] on div "Home / Restaurants management / Menus / Sections Ibn Nayef Inactive import expo…" at bounding box center [422, 244] width 393 height 408
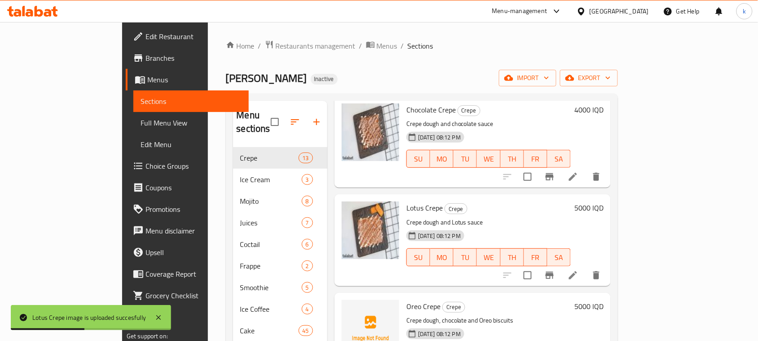
scroll to position [112, 0]
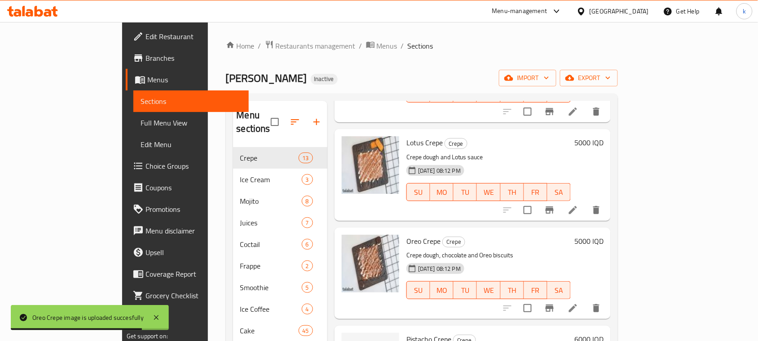
drag, startPoint x: 556, startPoint y: 212, endPoint x: 496, endPoint y: 231, distance: 63.7
click at [556, 212] on div "Menu items Add Sort Manage items Chocolate Crepe Crepe Crepe dough and chocolat…" at bounding box center [470, 271] width 284 height 341
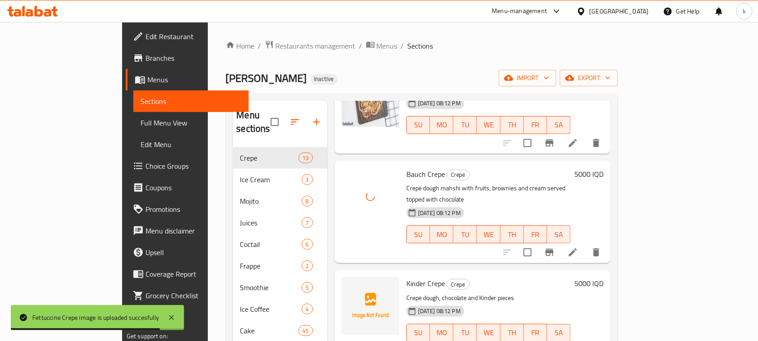
scroll to position [618, 0]
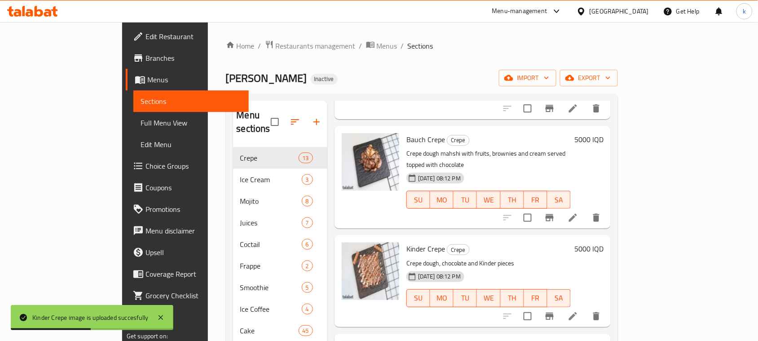
click at [363, 74] on div "Ibn Nayef Inactive import export" at bounding box center [422, 78] width 393 height 17
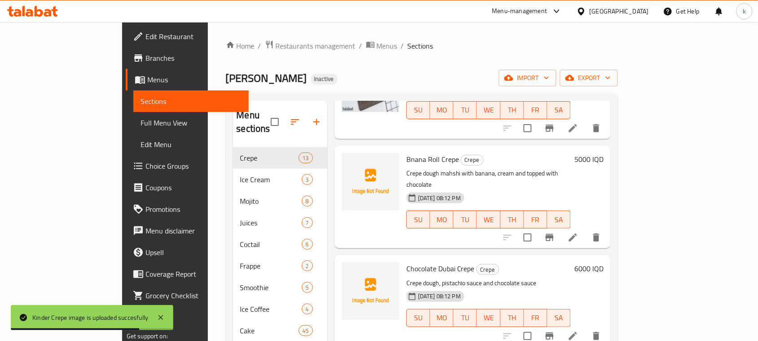
scroll to position [786, 0]
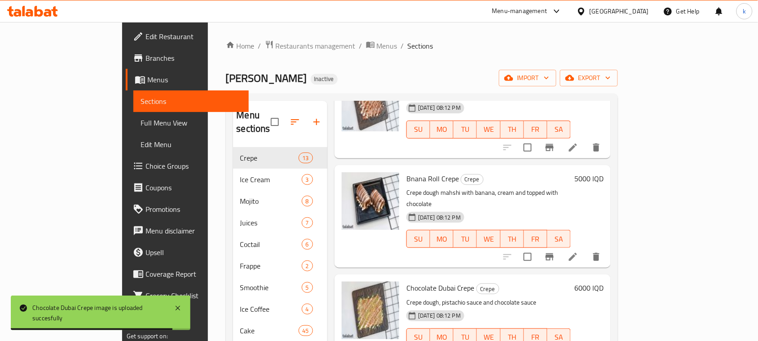
click at [392, 63] on div "Home / Restaurants management / Menus / Sections Ibn Nayef Inactive import expo…" at bounding box center [422, 244] width 393 height 408
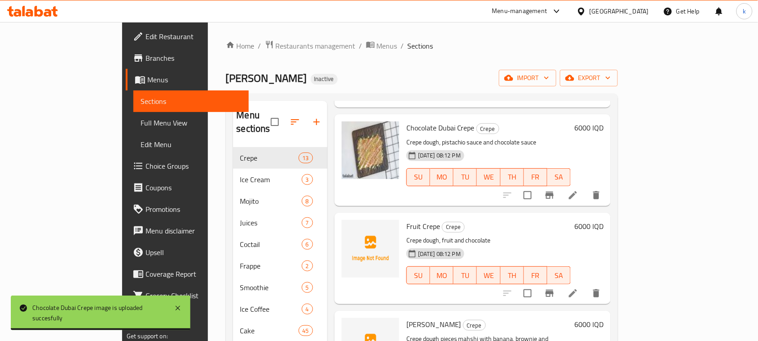
scroll to position [957, 0]
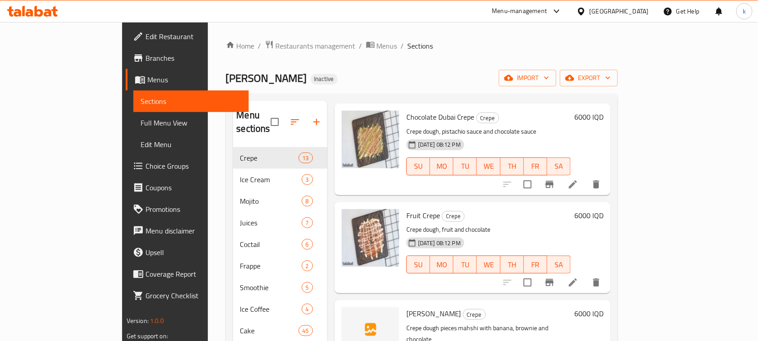
click at [387, 34] on div "Home / Restaurants management / Menus / Sections Ibn Nayef Inactive import expo…" at bounding box center [422, 244] width 429 height 444
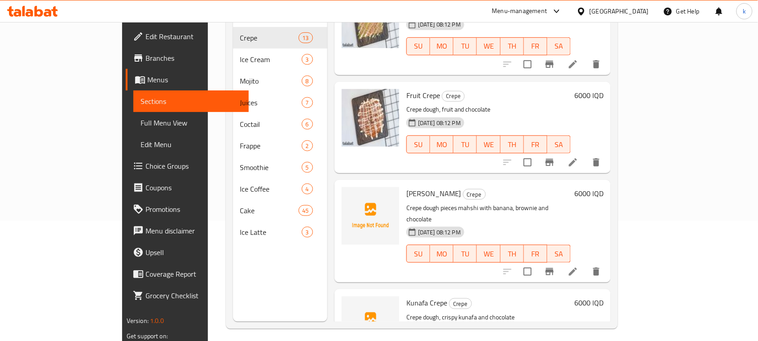
scroll to position [126, 0]
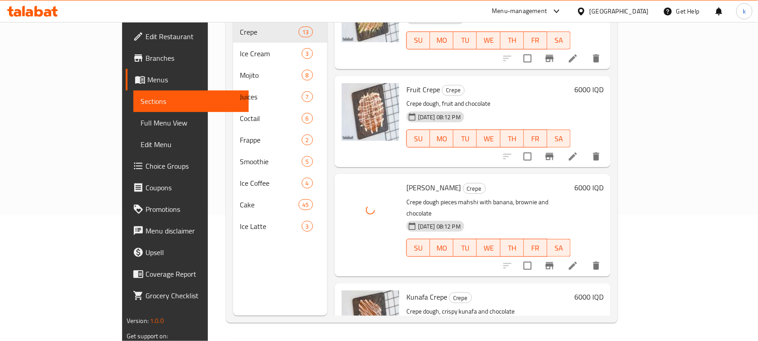
click at [566, 181] on h6 "Sushi Brownies Crepe" at bounding box center [489, 187] width 164 height 13
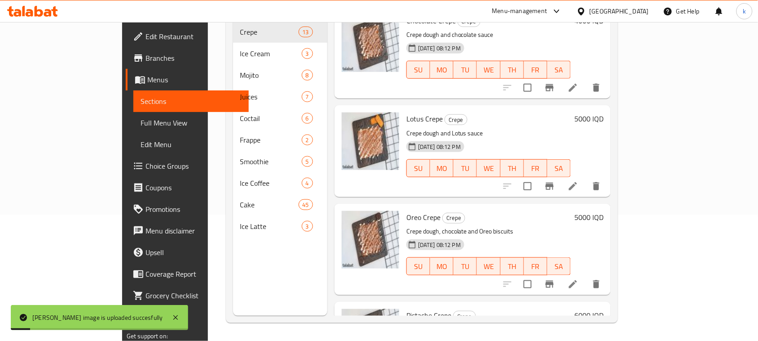
scroll to position [0, 0]
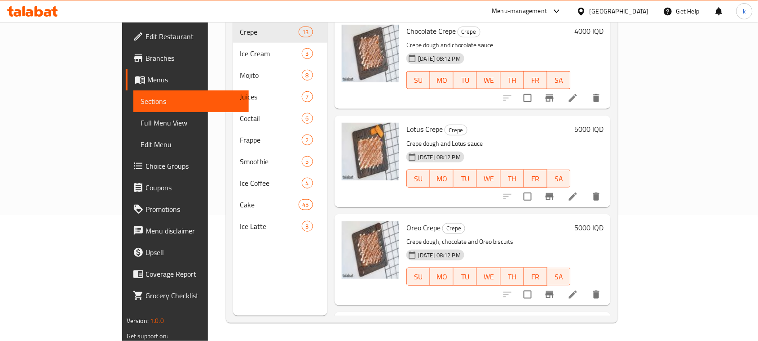
click at [141, 125] on span "Full Menu View" at bounding box center [191, 122] width 101 height 11
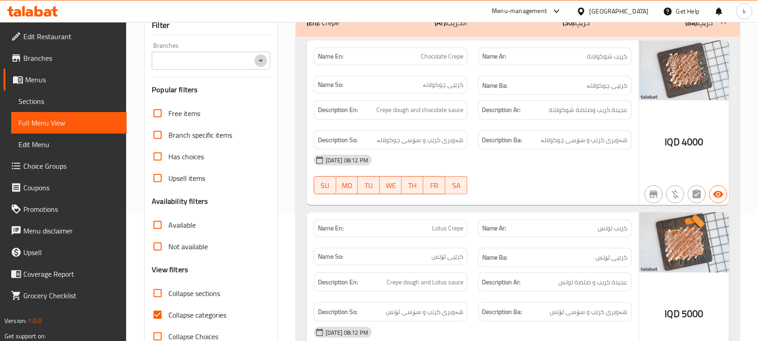
click at [264, 55] on icon "Open" at bounding box center [261, 60] width 11 height 11
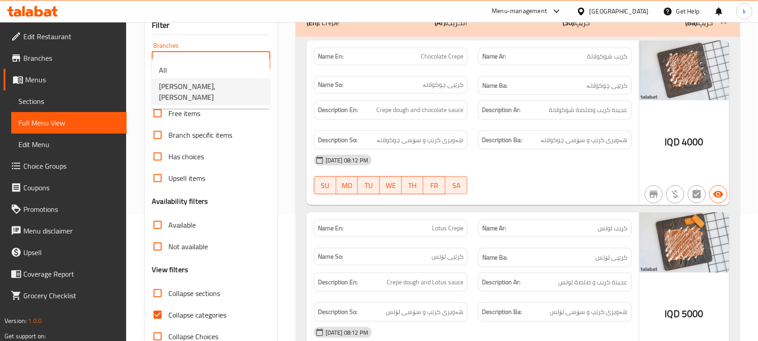
click at [204, 85] on span "[PERSON_NAME],[PERSON_NAME]" at bounding box center [211, 92] width 104 height 22
type input "[PERSON_NAME],[PERSON_NAME]"
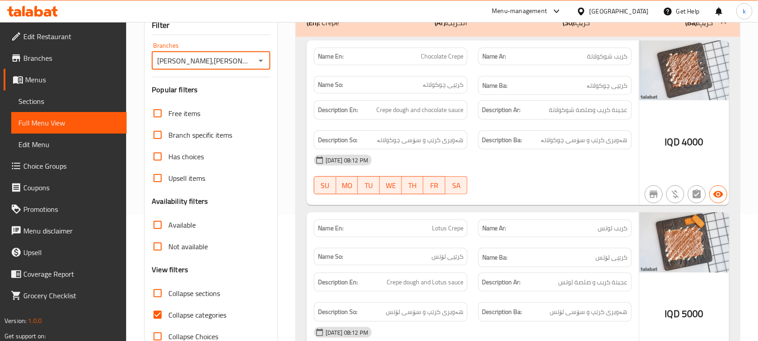
click at [160, 304] on input "Collapse categories" at bounding box center [158, 315] width 22 height 22
checkbox input "false"
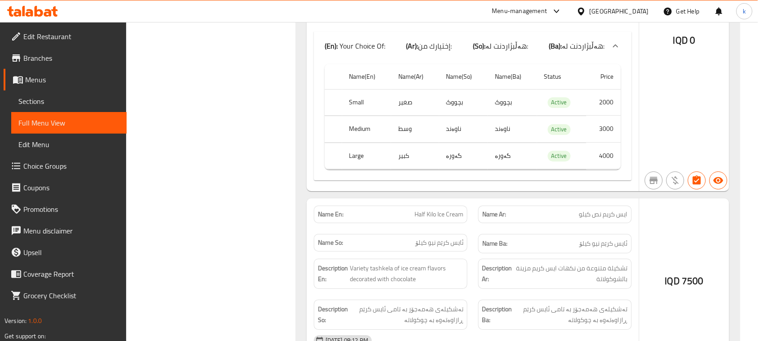
scroll to position [2808, 0]
click at [39, 77] on span "Menus" at bounding box center [72, 79] width 94 height 11
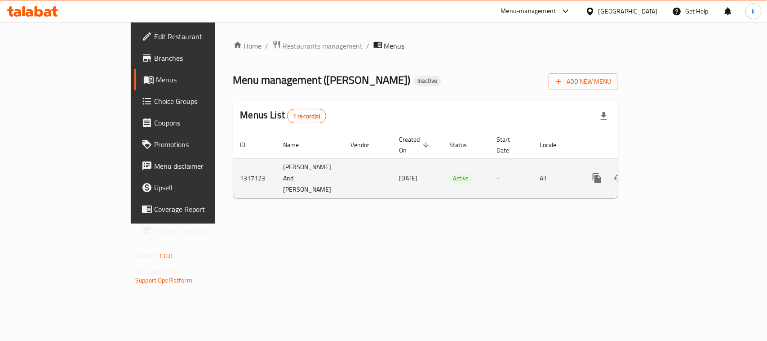
click at [667, 173] on icon "enhanced table" at bounding box center [661, 178] width 11 height 11
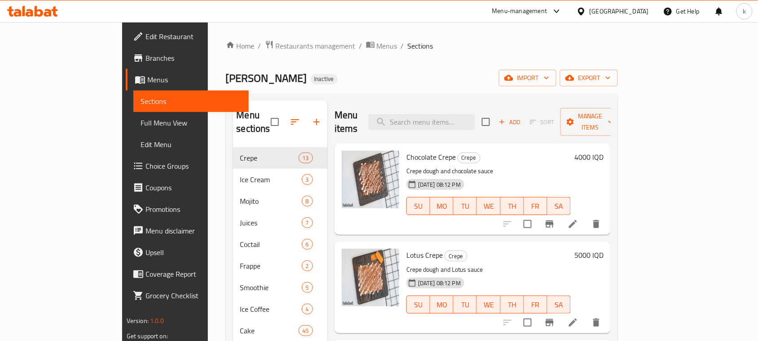
click at [146, 162] on span "Choice Groups" at bounding box center [194, 165] width 96 height 11
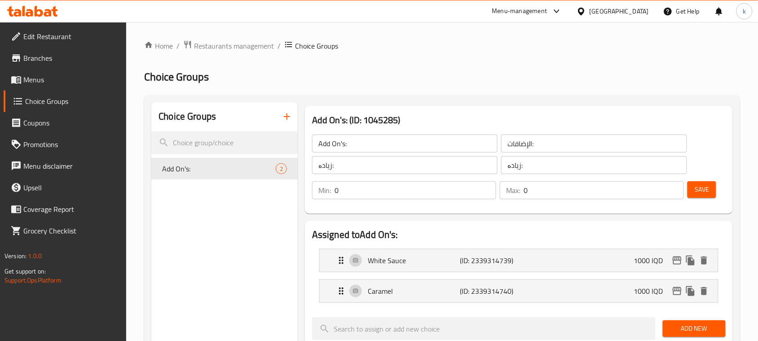
click at [28, 82] on span "Menus" at bounding box center [71, 79] width 96 height 11
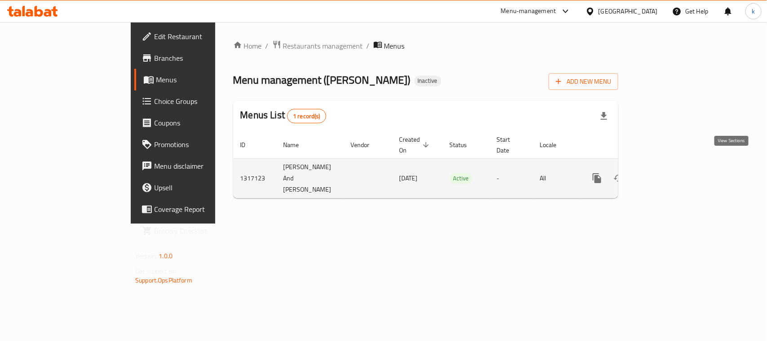
click at [667, 173] on icon "enhanced table" at bounding box center [661, 178] width 11 height 11
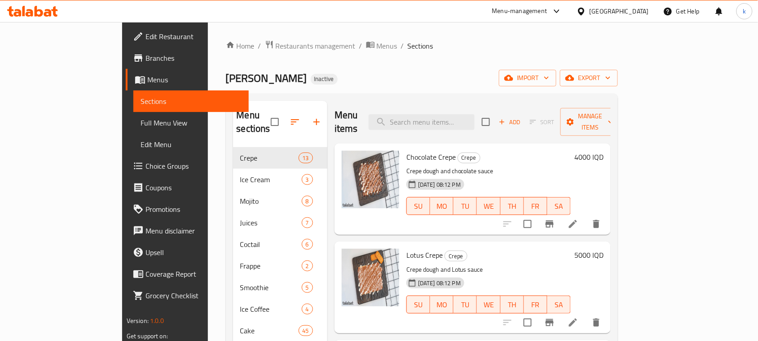
click at [141, 125] on span "Full Menu View" at bounding box center [191, 122] width 101 height 11
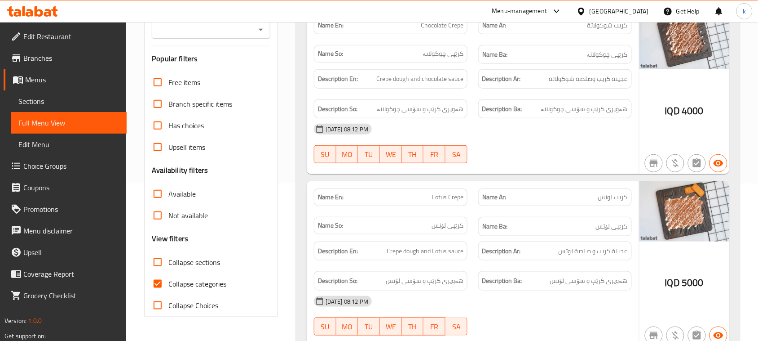
scroll to position [168, 0]
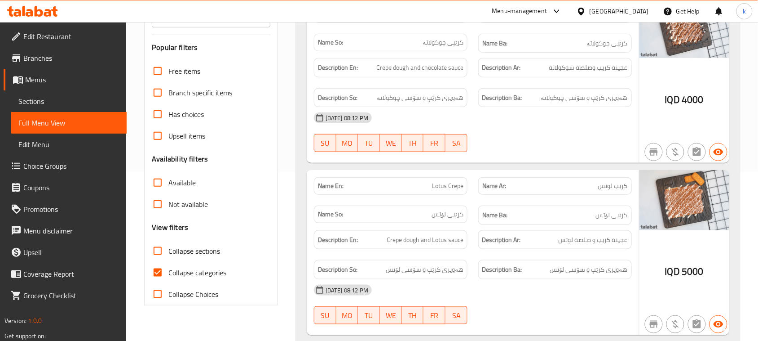
drag, startPoint x: 157, startPoint y: 253, endPoint x: 247, endPoint y: 179, distance: 116.2
click at [156, 262] on input "Collapse categories" at bounding box center [158, 273] width 22 height 22
checkbox input "false"
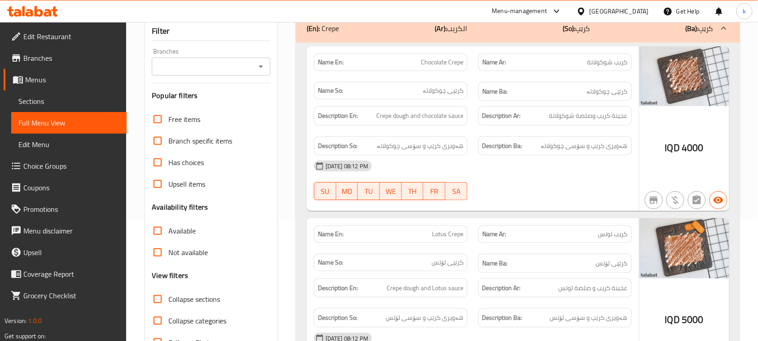
scroll to position [0, 0]
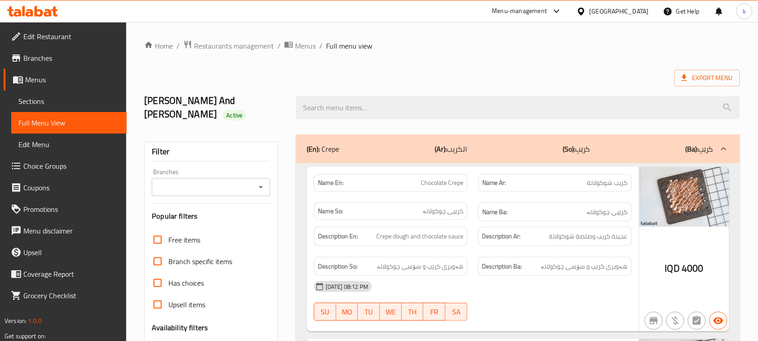
click at [261, 182] on icon "Open" at bounding box center [261, 187] width 11 height 11
click at [202, 203] on li "All" at bounding box center [211, 196] width 118 height 16
click at [258, 182] on icon "Open" at bounding box center [261, 187] width 11 height 11
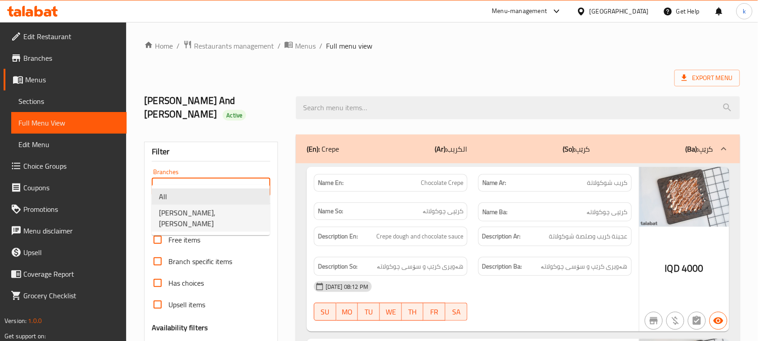
click at [207, 207] on span "[PERSON_NAME],[PERSON_NAME]" at bounding box center [211, 218] width 104 height 22
type input "[PERSON_NAME],[PERSON_NAME]"
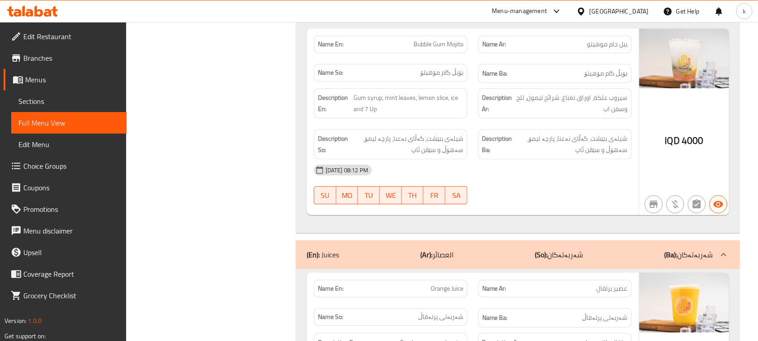
scroll to position [4943, 0]
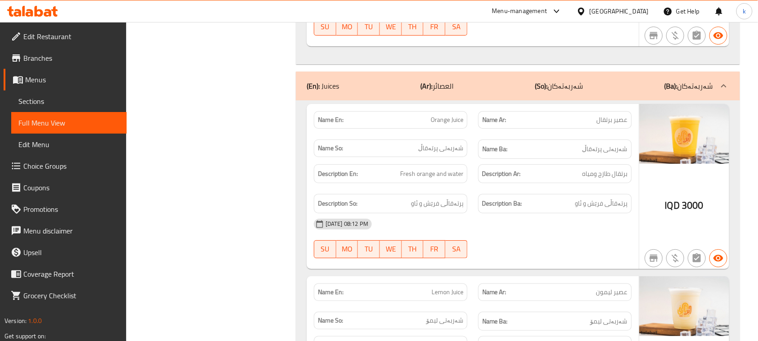
click at [26, 81] on span "Menus" at bounding box center [72, 79] width 94 height 11
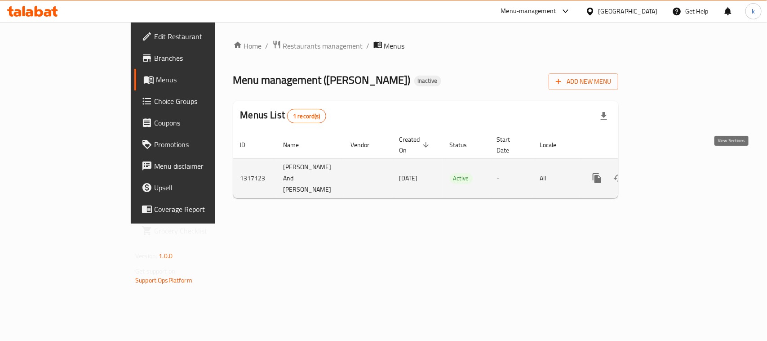
click at [667, 173] on icon "enhanced table" at bounding box center [661, 178] width 11 height 11
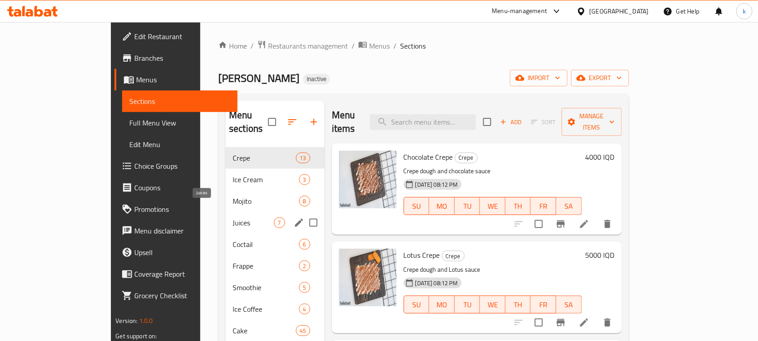
click at [233, 217] on span "Juices" at bounding box center [253, 222] width 41 height 11
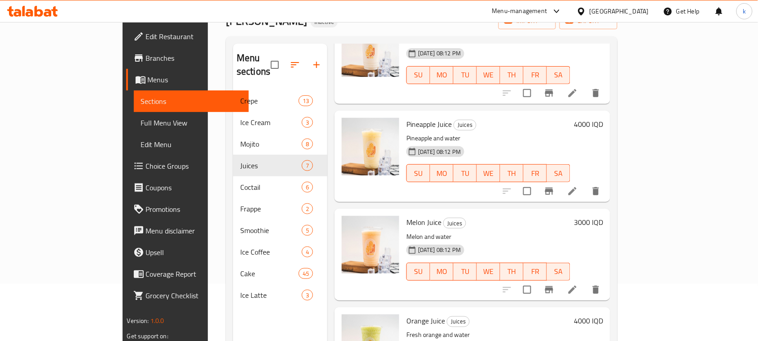
scroll to position [126, 0]
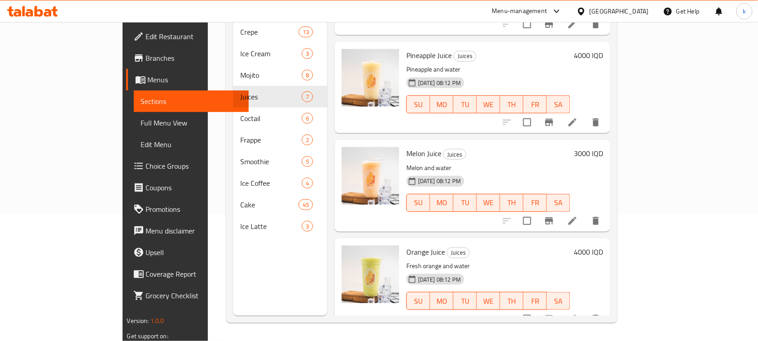
click at [344, 306] on div at bounding box center [370, 284] width 65 height 84
click at [141, 120] on span "Full Menu View" at bounding box center [191, 122] width 101 height 11
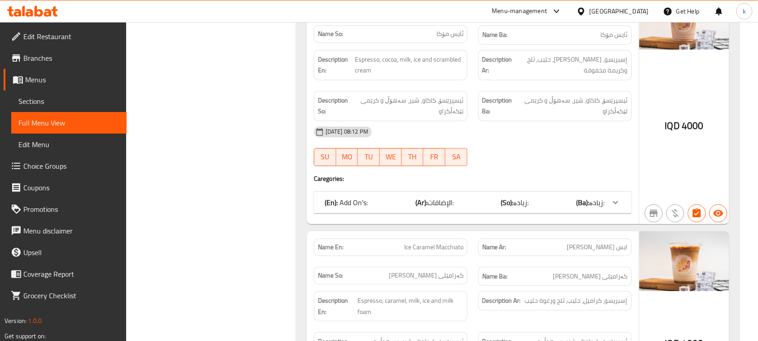
scroll to position [8832, 0]
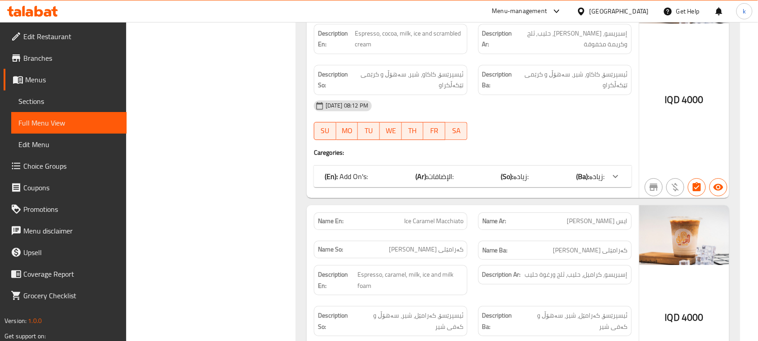
click at [614, 171] on icon at bounding box center [616, 176] width 11 height 11
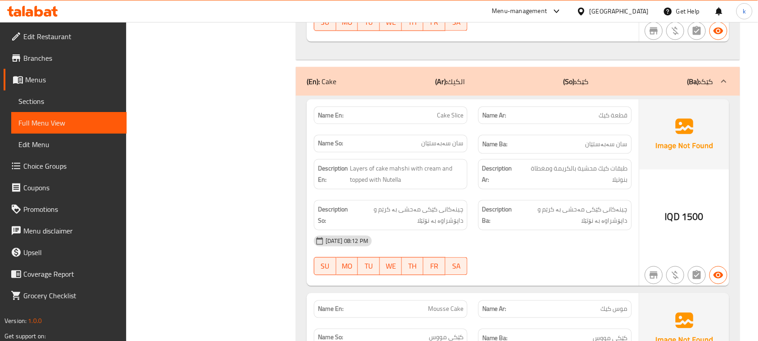
scroll to position [9506, 0]
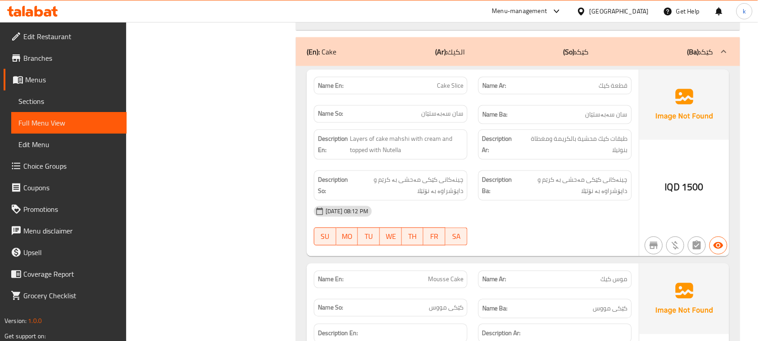
click at [450, 81] on span "Cake Slice" at bounding box center [450, 85] width 27 height 9
copy span "Cake Slice"
click at [436, 275] on span "Mousse Cake" at bounding box center [445, 279] width 35 height 9
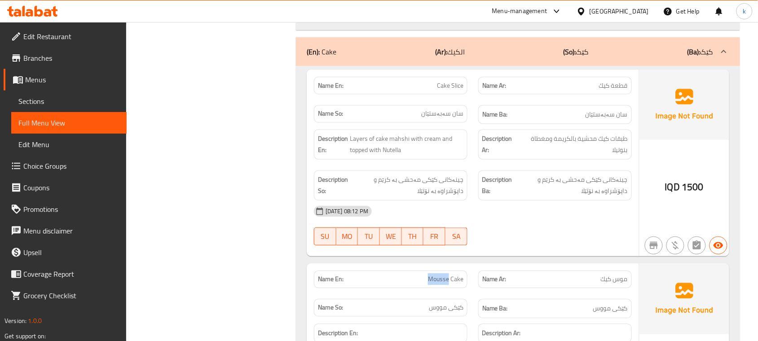
click at [437, 275] on span "Mousse Cake" at bounding box center [445, 279] width 35 height 9
copy span "Mousse Cake"
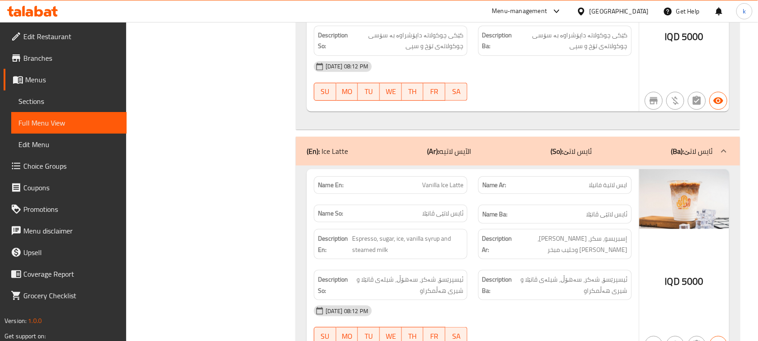
scroll to position [18437, 0]
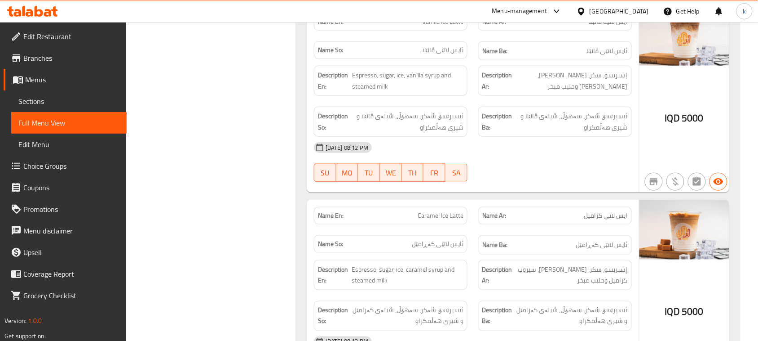
drag, startPoint x: 34, startPoint y: 76, endPoint x: 46, endPoint y: 68, distance: 14.5
click at [34, 75] on span "Menus" at bounding box center [72, 79] width 94 height 11
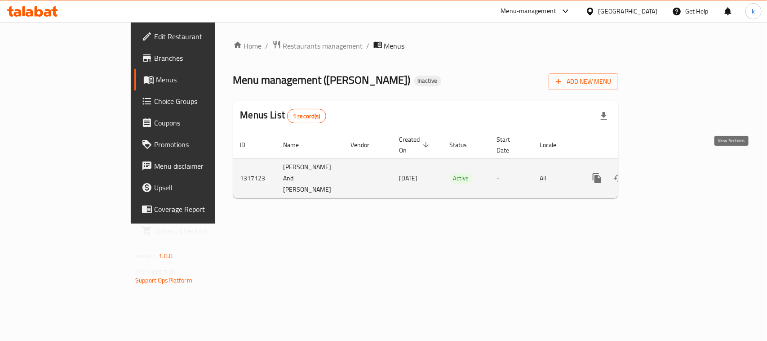
click at [673, 168] on link "enhanced table" at bounding box center [662, 178] width 22 height 22
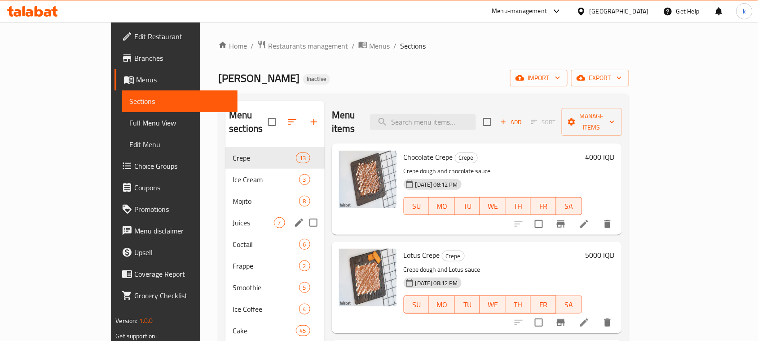
click at [233, 217] on span "Juices" at bounding box center [253, 222] width 41 height 11
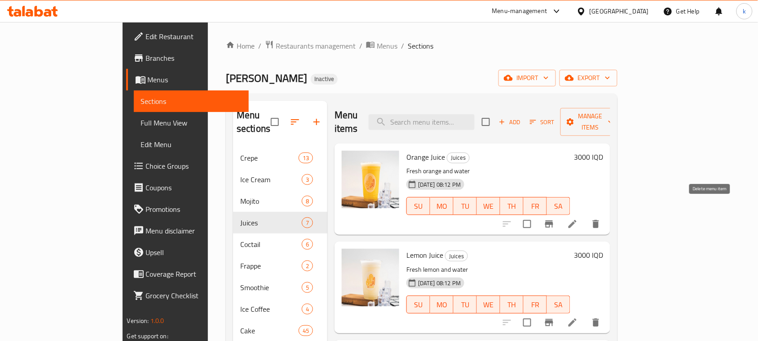
click at [602, 218] on icon "delete" at bounding box center [596, 223] width 11 height 11
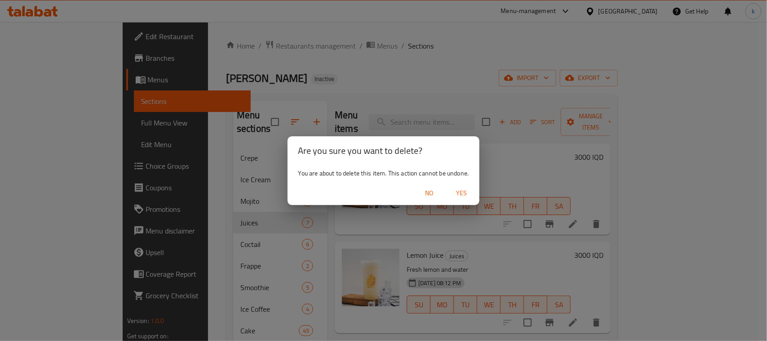
click at [459, 192] on span "Yes" at bounding box center [462, 192] width 22 height 11
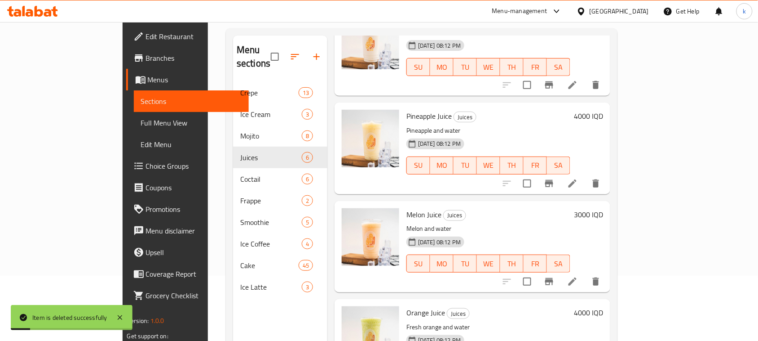
scroll to position [126, 0]
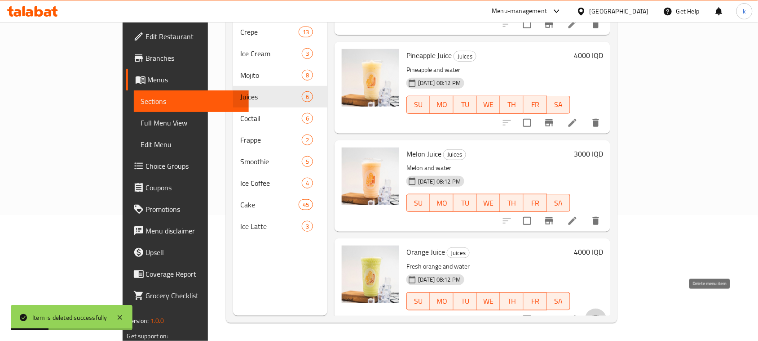
click at [602, 314] on icon "delete" at bounding box center [596, 319] width 11 height 11
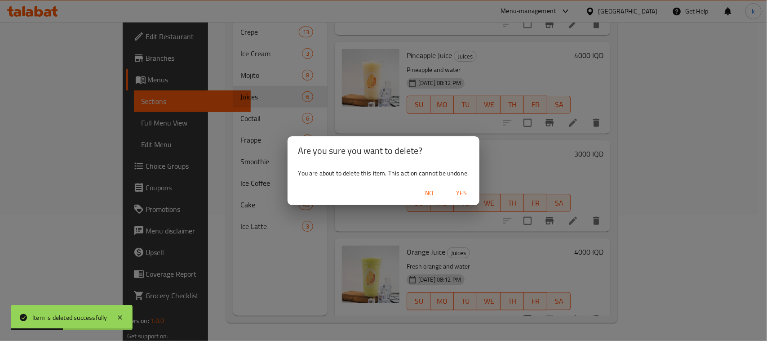
click at [459, 192] on span "Yes" at bounding box center [462, 192] width 22 height 11
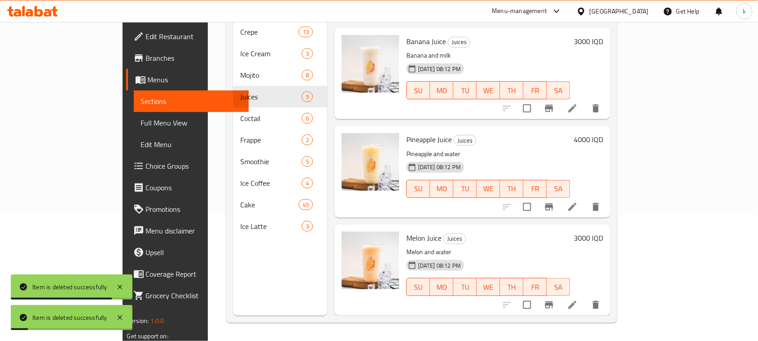
scroll to position [172, 0]
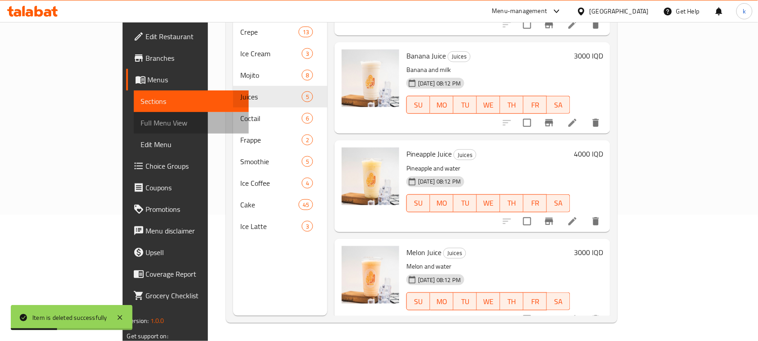
click at [141, 124] on span "Full Menu View" at bounding box center [191, 122] width 101 height 11
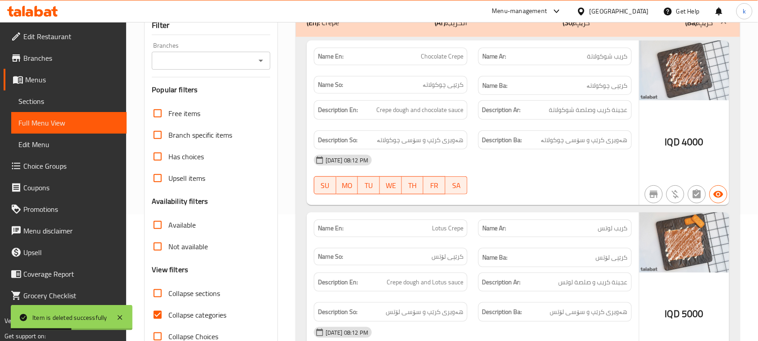
click at [255, 54] on div at bounding box center [261, 60] width 12 height 13
click at [261, 60] on icon "Open" at bounding box center [261, 61] width 4 height 2
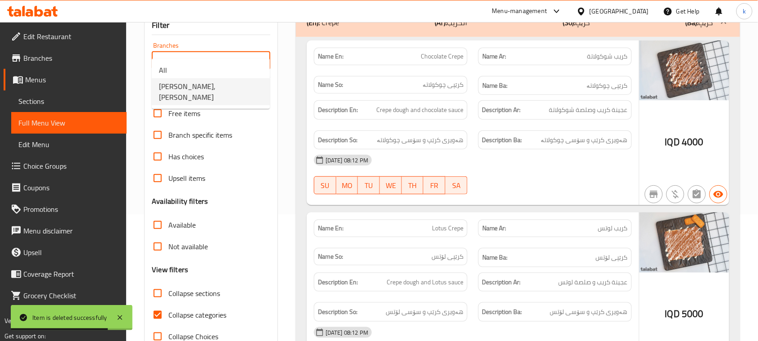
click at [203, 86] on span "[PERSON_NAME],[PERSON_NAME]" at bounding box center [211, 92] width 104 height 22
type input "[PERSON_NAME],[PERSON_NAME]"
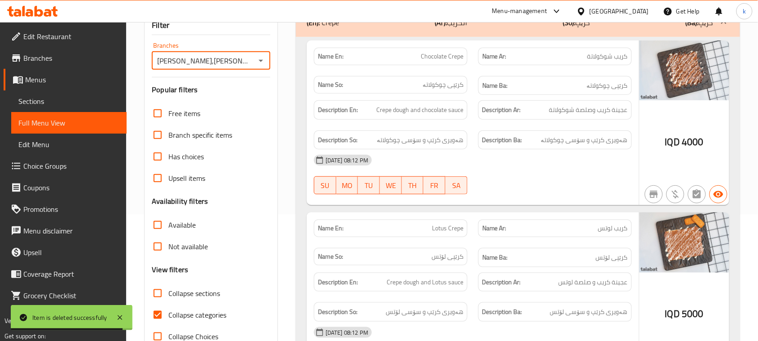
click at [160, 304] on input "Collapse categories" at bounding box center [158, 315] width 22 height 22
checkbox input "false"
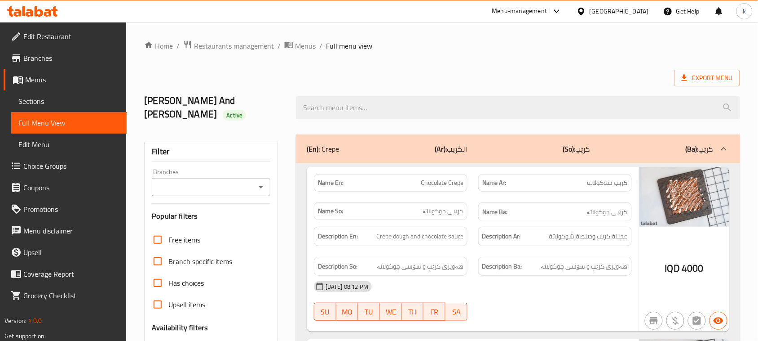
click at [266, 182] on icon "Open" at bounding box center [261, 187] width 11 height 11
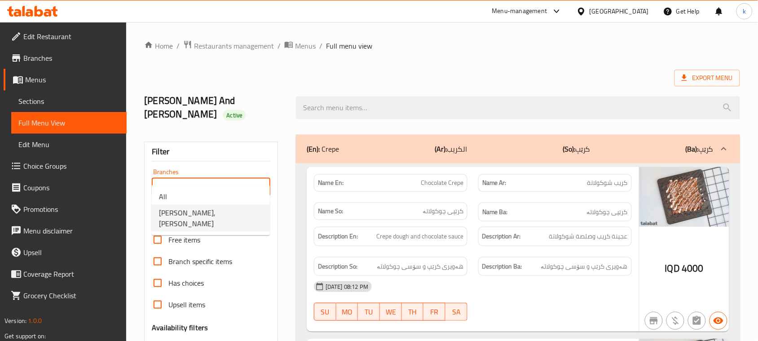
click at [213, 205] on li "[PERSON_NAME],[PERSON_NAME]" at bounding box center [211, 217] width 118 height 27
type input "[PERSON_NAME],[PERSON_NAME]"
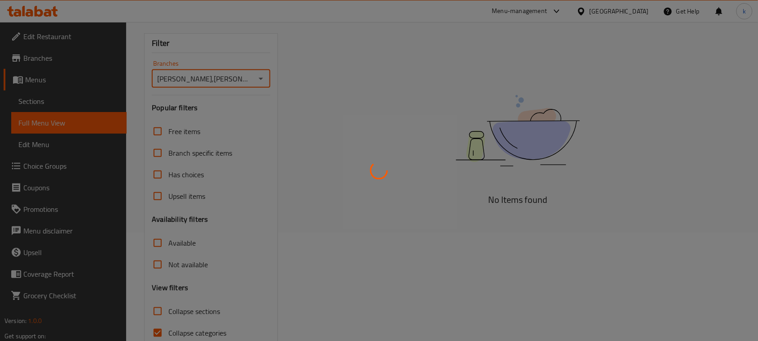
scroll to position [137, 0]
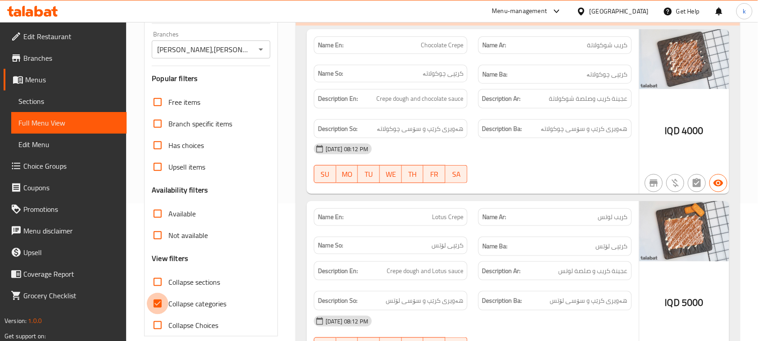
click at [159, 293] on input "Collapse categories" at bounding box center [158, 304] width 22 height 22
checkbox input "false"
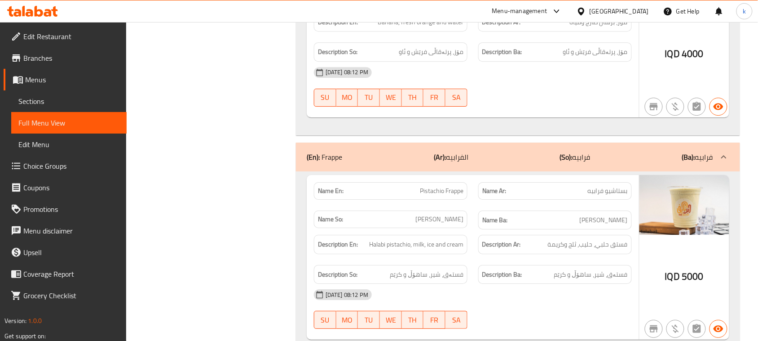
scroll to position [6587, 0]
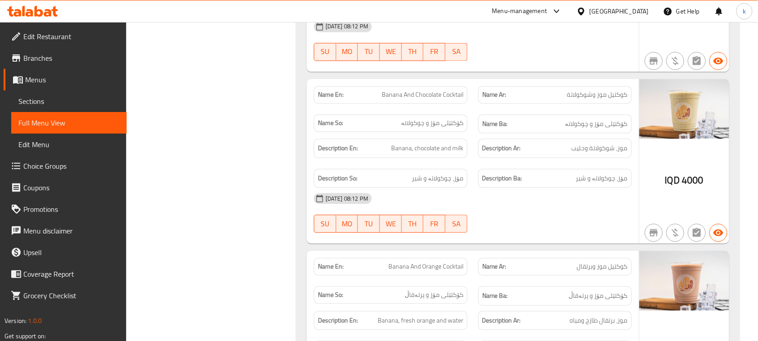
click at [22, 15] on icon at bounding box center [23, 11] width 3 height 10
